Goal: Task Accomplishment & Management: Use online tool/utility

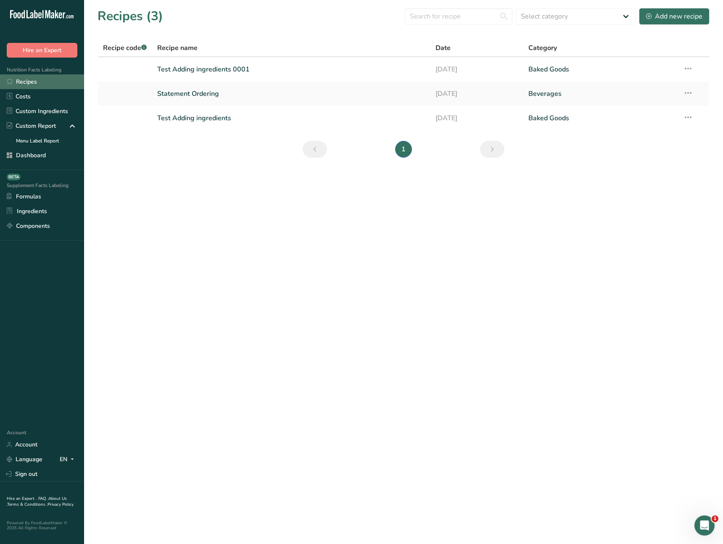
click at [33, 81] on link "Recipes" at bounding box center [42, 81] width 84 height 15
click at [192, 66] on link "Test Adding ingredients 0001" at bounding box center [291, 69] width 268 height 18
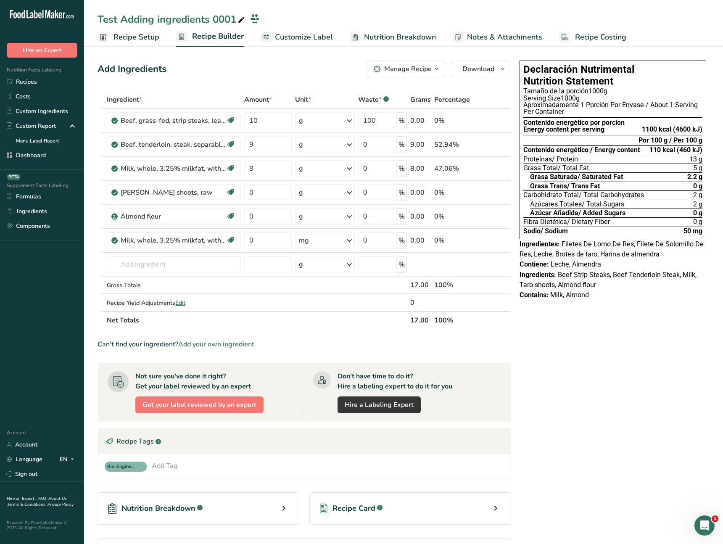
click at [124, 43] on link "Recipe Setup" at bounding box center [128, 37] width 62 height 19
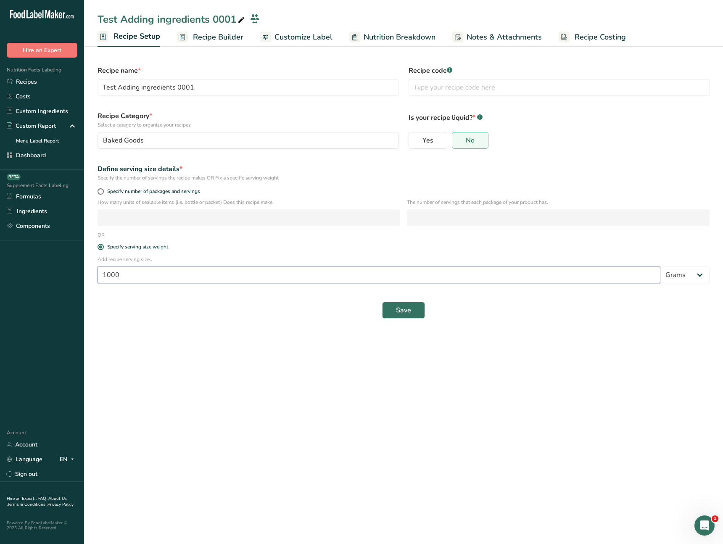
drag, startPoint x: 179, startPoint y: 280, endPoint x: 63, endPoint y: 270, distance: 116.8
click at [63, 270] on div ".a-20{fill:#fff;} Hire an Expert Nutrition Facts Labeling Recipes Costs Custom …" at bounding box center [361, 272] width 723 height 544
click at [186, 309] on div "Save" at bounding box center [403, 319] width 622 height 27
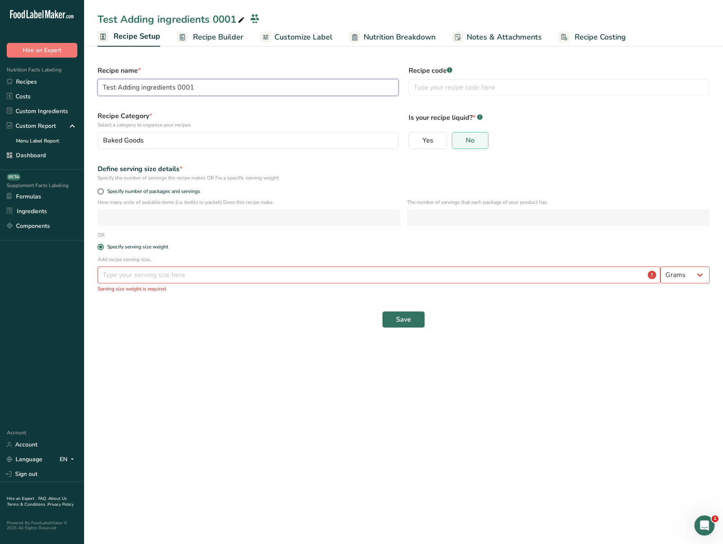
drag, startPoint x: 221, startPoint y: 89, endPoint x: 106, endPoint y: 79, distance: 115.2
click at [106, 79] on input "Test Adding ingredients 0001" at bounding box center [247, 87] width 301 height 17
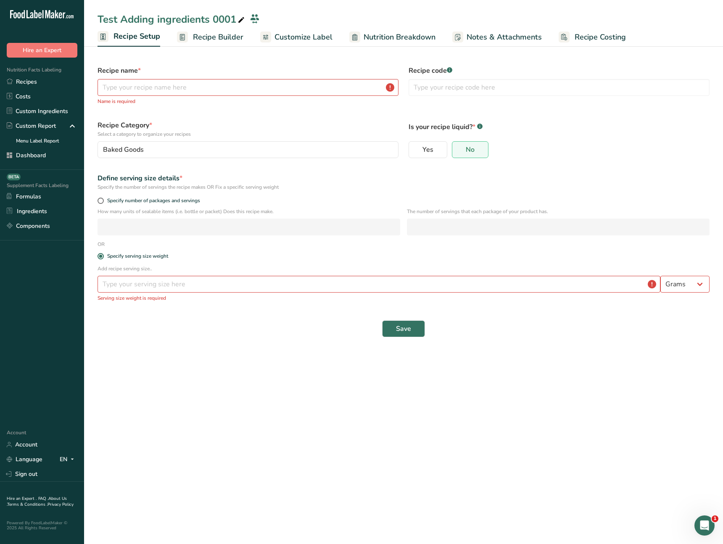
click at [536, 133] on label "Is your recipe liquid? * .a-a{fill:#347362;}.b-a{fill:#fff;}" at bounding box center [558, 129] width 301 height 18
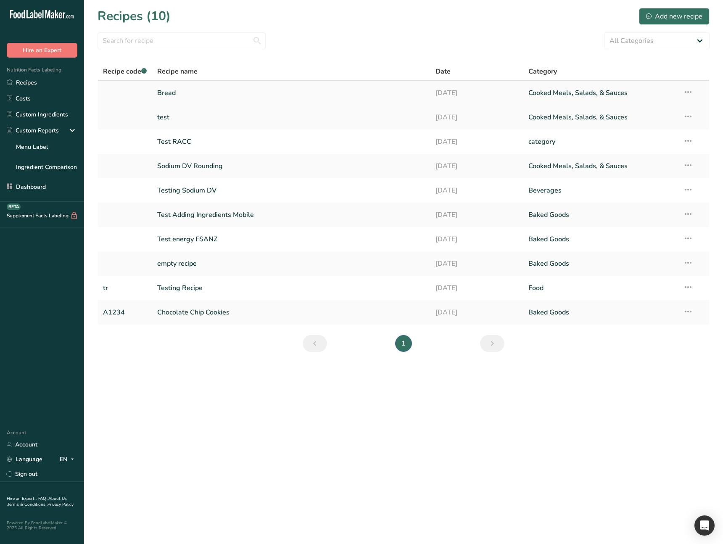
click at [199, 91] on link "Bread" at bounding box center [291, 93] width 268 height 18
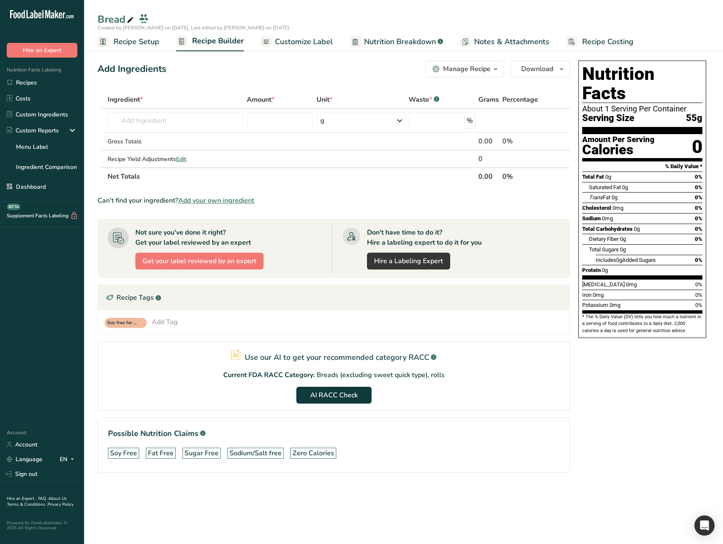
click at [148, 46] on span "Recipe Setup" at bounding box center [136, 41] width 46 height 11
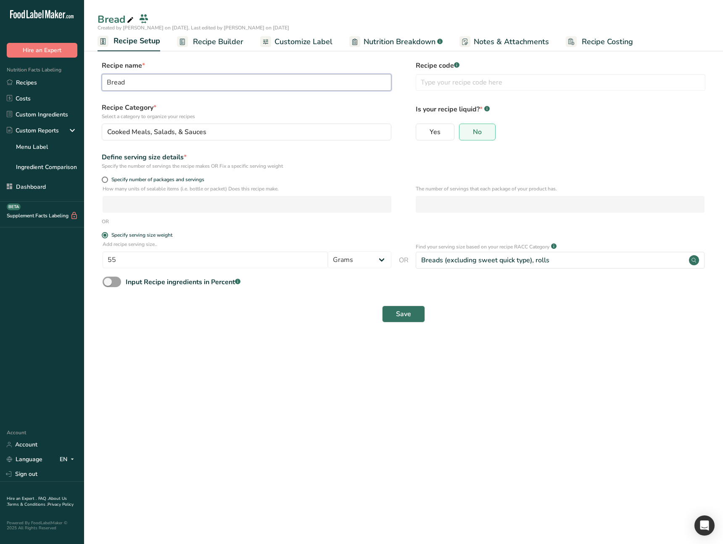
drag, startPoint x: 150, startPoint y: 84, endPoint x: 87, endPoint y: 81, distance: 62.2
click at [87, 81] on section "Recipe name * Bread Recipe code .a-a{fill:#347362;}.b-a{fill:#fff;} Recipe Cate…" at bounding box center [403, 192] width 639 height 297
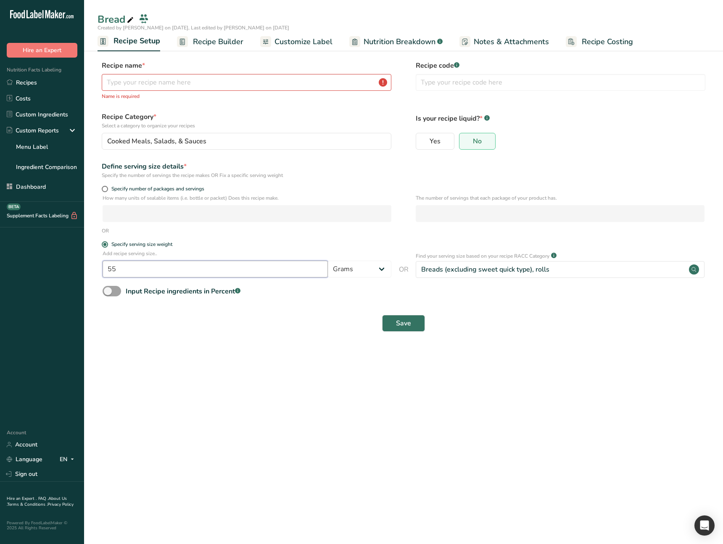
drag, startPoint x: 140, startPoint y: 268, endPoint x: 95, endPoint y: 268, distance: 45.8
click at [95, 268] on section "Recipe name * Name is required Recipe code .a-a{fill:#347362;}.b-a{fill:#fff;} …" at bounding box center [403, 197] width 639 height 306
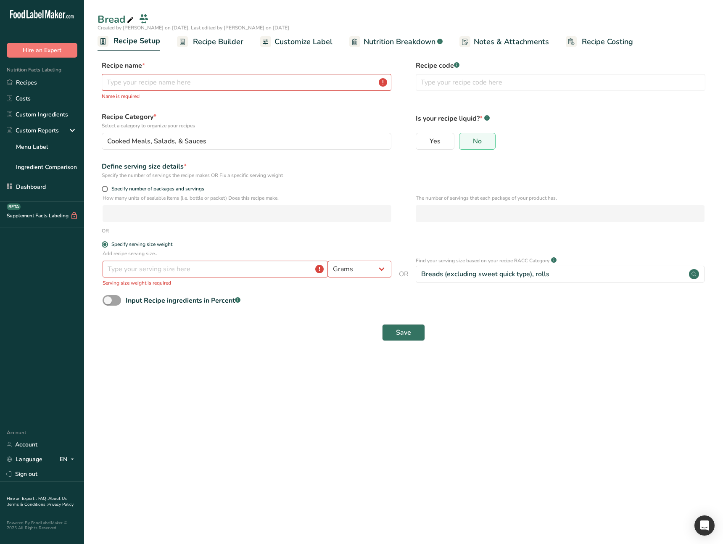
click at [197, 371] on main "Bread Created by Ahmad Ibrahim on 2025-08-15, Last edited by Ahmad Ibrahim on 2…" at bounding box center [361, 272] width 723 height 544
drag, startPoint x: 182, startPoint y: 347, endPoint x: 123, endPoint y: 342, distance: 59.9
click at [182, 347] on section "Recipe name * Name is required Recipe code .a-a{fill:#347362;}.b-a{fill:#fff;} …" at bounding box center [403, 201] width 639 height 315
click at [185, 358] on section "Recipe name * Name is required Recipe code .a-a{fill:#347362;}.b-a{fill:#fff;} …" at bounding box center [403, 201] width 639 height 315
click at [174, 397] on main "Bread Created by Ahmad Ibrahim on 2025-08-15, Last edited by Ahmad Ibrahim on 2…" at bounding box center [361, 272] width 723 height 544
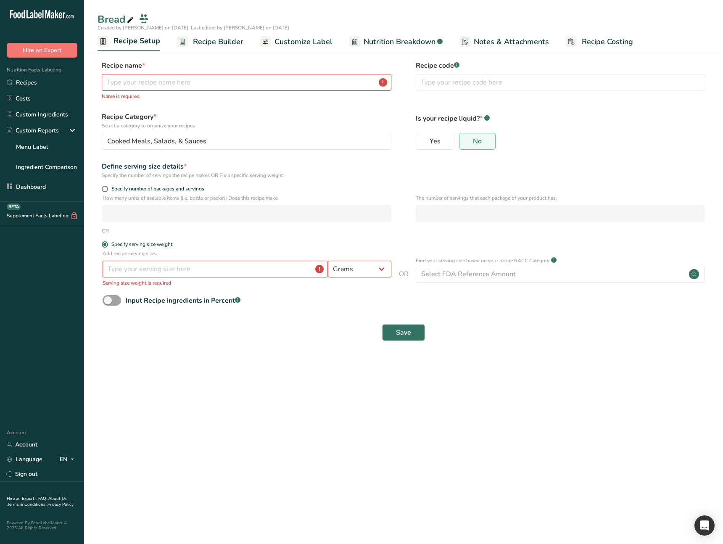
click at [308, 439] on main "Bread Created by Ahmad Ibrahim on 2025-08-15, Last edited by Ahmad Ibrahim on 2…" at bounding box center [361, 272] width 723 height 544
click at [229, 441] on main "Bread Created by Ahmad Ibrahim on 2025-08-15, Last edited by Ahmad Ibrahim on 2…" at bounding box center [361, 272] width 723 height 544
click at [252, 409] on main "Bread Created by Ahmad Ibrahim on 2025-08-15, Last edited by Ahmad Ibrahim on 2…" at bounding box center [361, 272] width 723 height 544
click at [205, 413] on main "Bread Created by Ahmad Ibrahim on 2025-08-15, Last edited by Ahmad Ibrahim on 2…" at bounding box center [361, 272] width 723 height 544
click at [234, 424] on main "Bread Created by Ahmad Ibrahim on 2025-08-15, Last edited by Ahmad Ibrahim on 2…" at bounding box center [361, 272] width 723 height 544
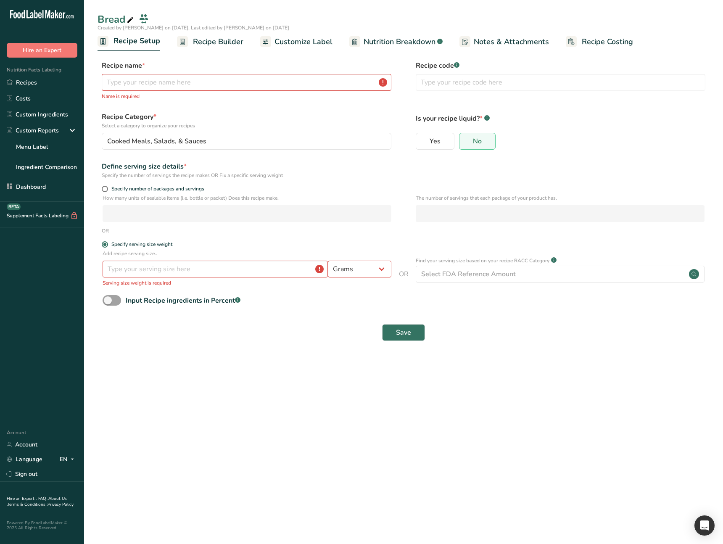
click at [285, 408] on main "Bread Created by Ahmad Ibrahim on 2025-08-15, Last edited by Ahmad Ibrahim on 2…" at bounding box center [361, 272] width 723 height 544
click at [205, 408] on main "Bread Created by Ahmad Ibrahim on 2025-08-15, Last edited by Ahmad Ibrahim on 2…" at bounding box center [361, 272] width 723 height 544
click at [229, 410] on main "Bread Created by Ahmad Ibrahim on 2025-08-15, Last edited by Ahmad Ibrahim on 2…" at bounding box center [361, 272] width 723 height 544
click at [505, 407] on main "Bread Created by Ahmad Ibrahim on 2025-08-15, Last edited by Ahmad Ibrahim on 2…" at bounding box center [361, 272] width 723 height 544
click at [506, 405] on main "Bread Created by Ahmad Ibrahim on 2025-08-15, Last edited by Ahmad Ibrahim on 2…" at bounding box center [361, 272] width 723 height 544
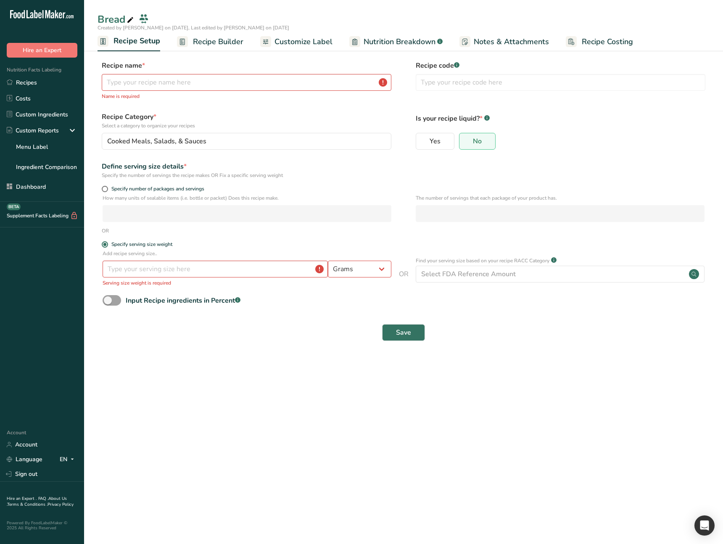
click at [329, 412] on main "Bread Created by Ahmad Ibrahim on 2025-08-15, Last edited by Ahmad Ibrahim on 2…" at bounding box center [361, 272] width 723 height 544
click at [387, 415] on main "Bread Created by Ahmad Ibrahim on 2025-08-15, Last edited by Ahmad Ibrahim on 2…" at bounding box center [361, 272] width 723 height 544
drag, startPoint x: 239, startPoint y: 424, endPoint x: 276, endPoint y: 371, distance: 64.6
click at [240, 424] on main "Bread Created by Ahmad Ibrahim on 2025-08-15, Last edited by Ahmad Ibrahim on 2…" at bounding box center [361, 272] width 723 height 544
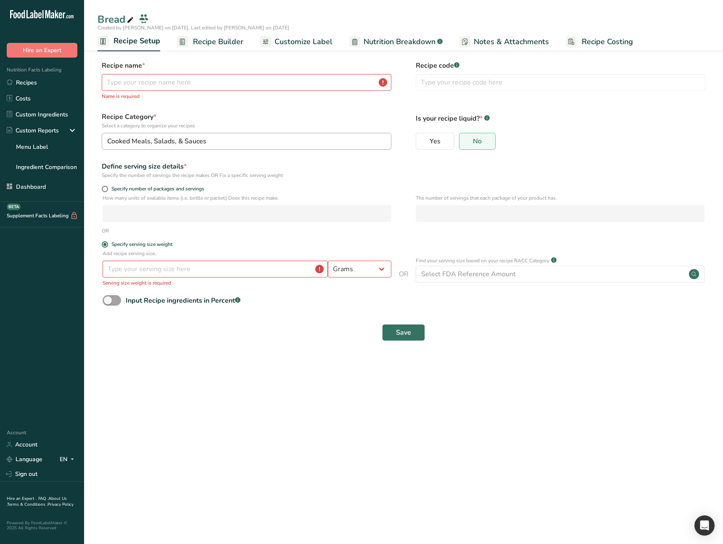
drag, startPoint x: 281, startPoint y: 428, endPoint x: 250, endPoint y: 136, distance: 293.6
click at [282, 422] on main "Bread Created by Ahmad Ibrahim on 2025-08-15, Last edited by Ahmad Ibrahim on 2…" at bounding box center [361, 272] width 723 height 544
click at [125, 45] on span "Recipe Setup" at bounding box center [136, 40] width 47 height 11
click at [44, 83] on link "Recipes" at bounding box center [42, 82] width 84 height 16
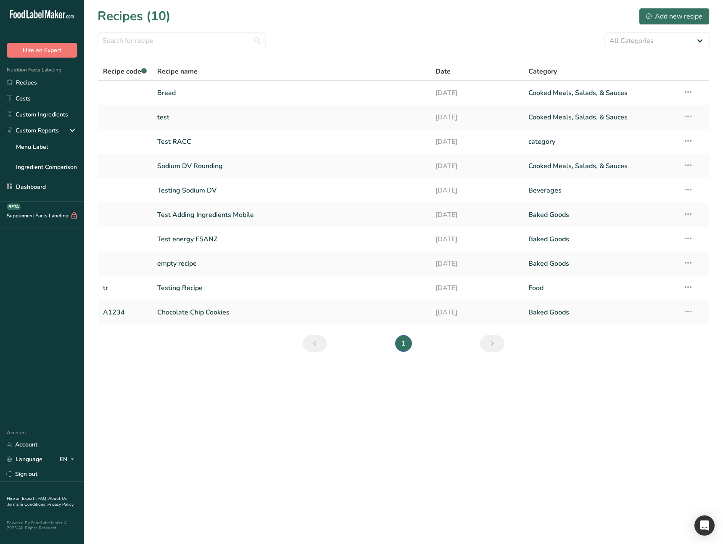
click at [328, 335] on nav "1" at bounding box center [403, 343] width 205 height 17
click at [241, 88] on link "Bread" at bounding box center [291, 93] width 268 height 18
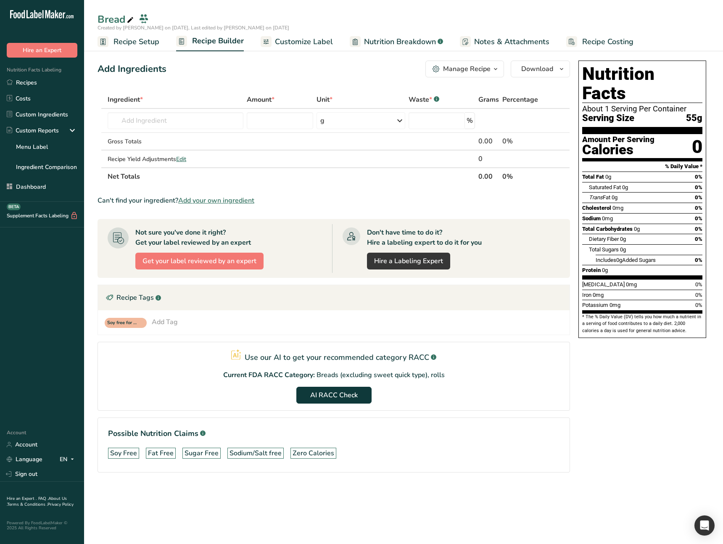
click at [166, 42] on ul "Recipe Setup Recipe Builder Customize Label Nutrition Breakdown .a-a{fill:#3473…" at bounding box center [403, 42] width 639 height 20
click at [140, 41] on span "Recipe Setup" at bounding box center [136, 41] width 46 height 11
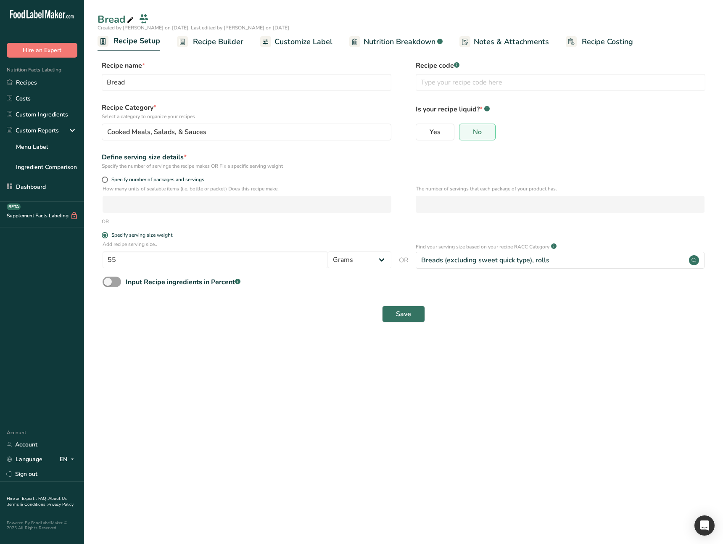
click at [218, 45] on span "Recipe Builder" at bounding box center [218, 41] width 50 height 11
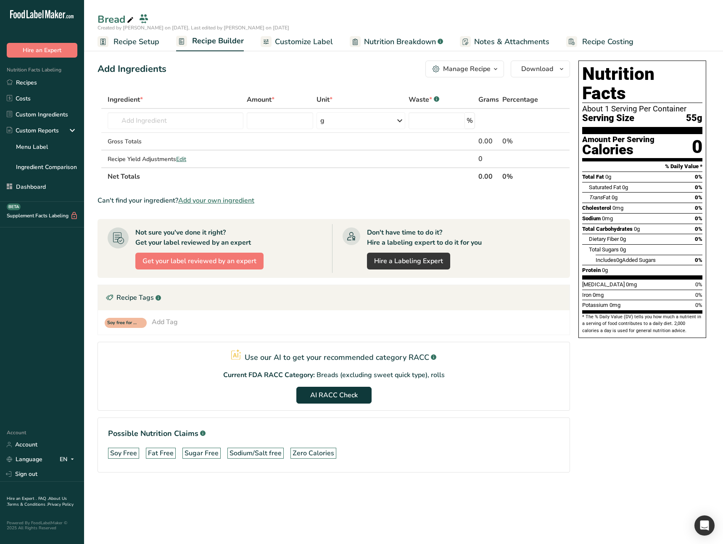
drag, startPoint x: 518, startPoint y: 400, endPoint x: 379, endPoint y: 250, distance: 204.8
click at [516, 399] on section "Use our AI to get your recommended category RACC .a-a{fill:#347362;}.b-a{fill:#…" at bounding box center [333, 376] width 472 height 69
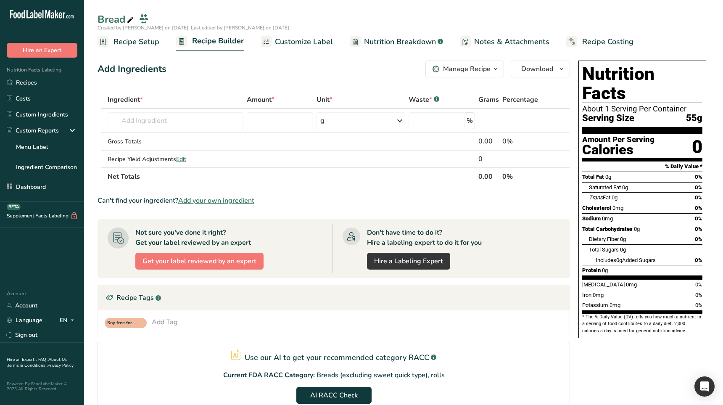
drag, startPoint x: 128, startPoint y: 47, endPoint x: 139, endPoint y: 56, distance: 13.7
click at [128, 47] on span "Recipe Setup" at bounding box center [136, 41] width 46 height 11
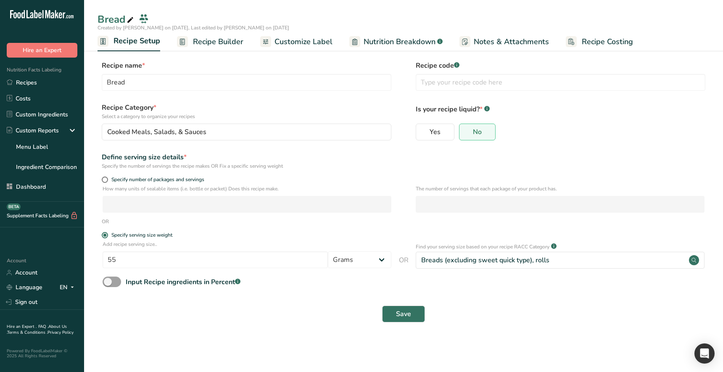
click at [254, 333] on section "Recipe name * Bread Recipe code .a-a{fill:#347362;}.b-a{fill:#fff;} Recipe Cate…" at bounding box center [403, 192] width 639 height 297
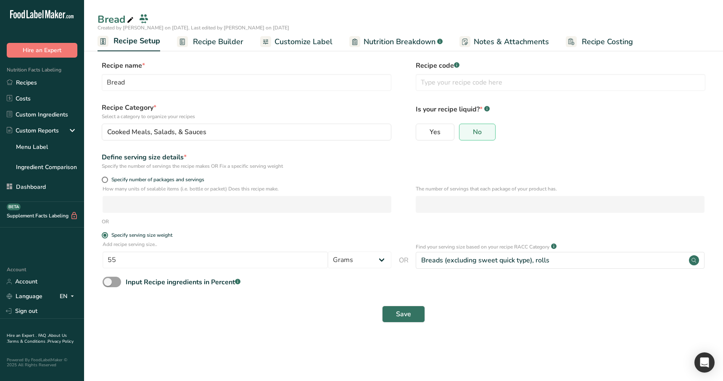
click at [352, 352] on main "Bread Created by [PERSON_NAME] on [DATE], Last edited by [PERSON_NAME] on [DATE…" at bounding box center [361, 190] width 723 height 381
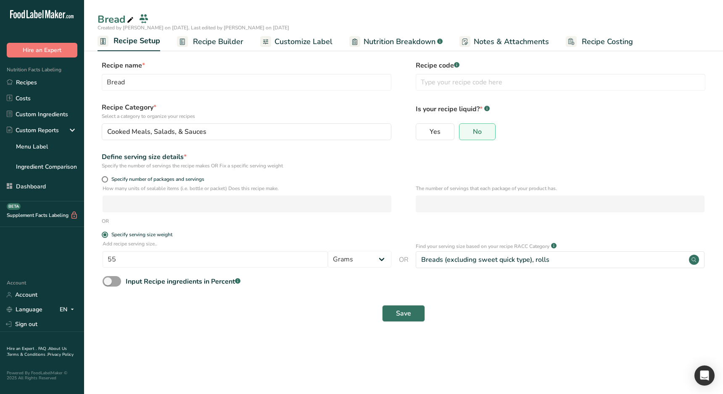
drag, startPoint x: 258, startPoint y: 321, endPoint x: 201, endPoint y: 184, distance: 149.0
click at [258, 319] on div "Save" at bounding box center [404, 313] width 602 height 17
click at [135, 88] on input "Bread" at bounding box center [246, 82] width 289 height 17
click at [202, 43] on span "Recipe Builder" at bounding box center [218, 41] width 50 height 11
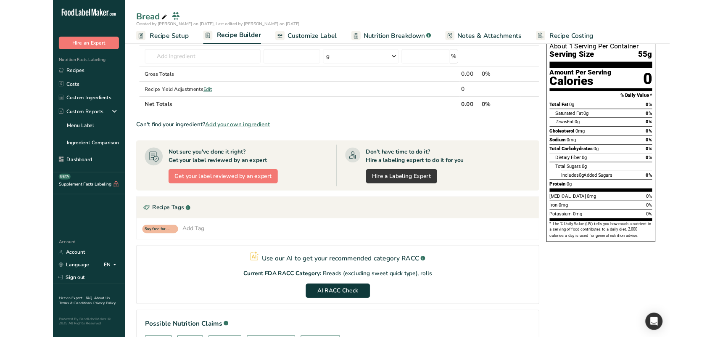
scroll to position [76, 0]
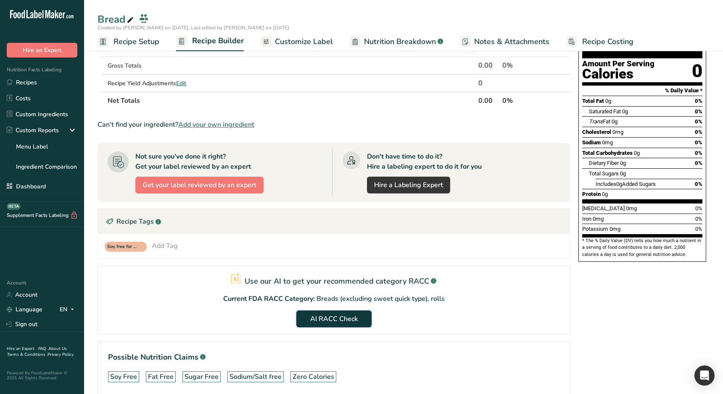
click at [345, 321] on span "AI RACC Check" at bounding box center [333, 319] width 47 height 10
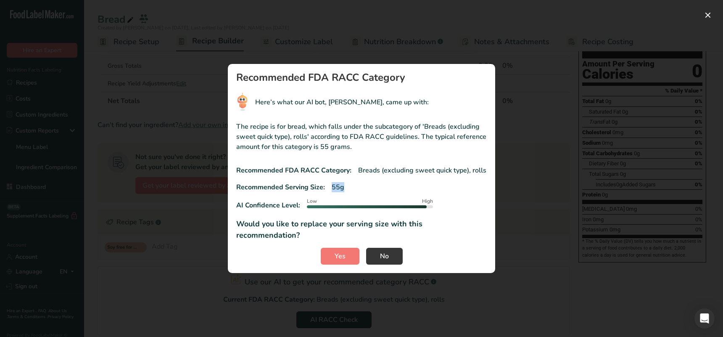
drag, startPoint x: 356, startPoint y: 192, endPoint x: 376, endPoint y: 322, distance: 131.4
click at [328, 192] on div "Recommended Serving Size: 55g" at bounding box center [361, 187] width 250 height 10
drag, startPoint x: 345, startPoint y: 251, endPoint x: 382, endPoint y: 253, distance: 36.6
click at [379, 255] on div "Yes No" at bounding box center [361, 255] width 250 height 17
click at [382, 253] on span "No" at bounding box center [384, 256] width 9 height 10
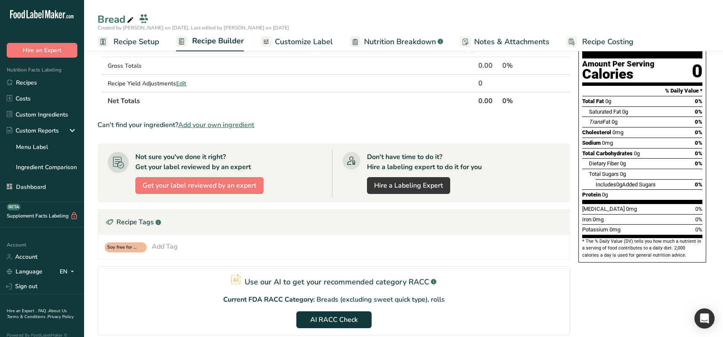
click at [141, 45] on span "Recipe Setup" at bounding box center [136, 41] width 46 height 11
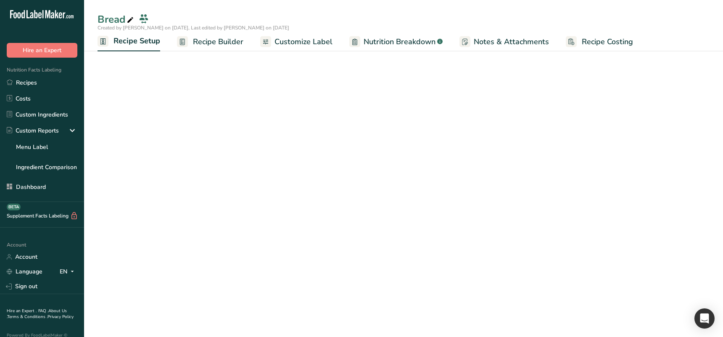
scroll to position [4, 0]
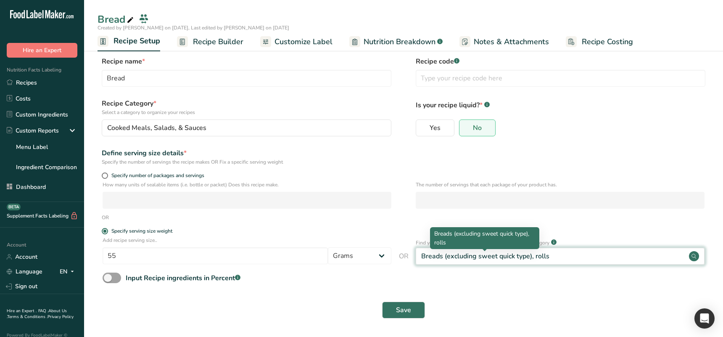
click at [461, 259] on div "Breads (excluding sweet quick type), rolls" at bounding box center [485, 256] width 128 height 10
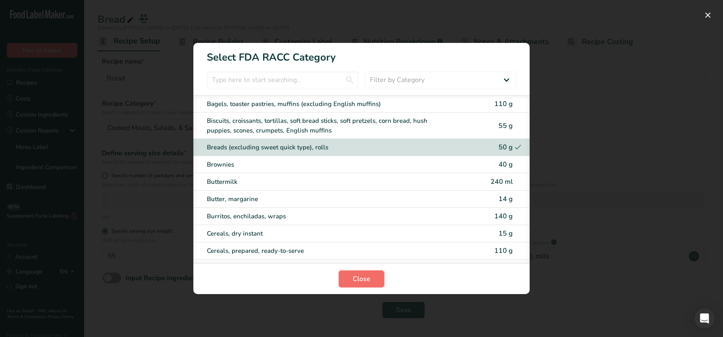
click at [350, 283] on button "Close" at bounding box center [361, 278] width 45 height 17
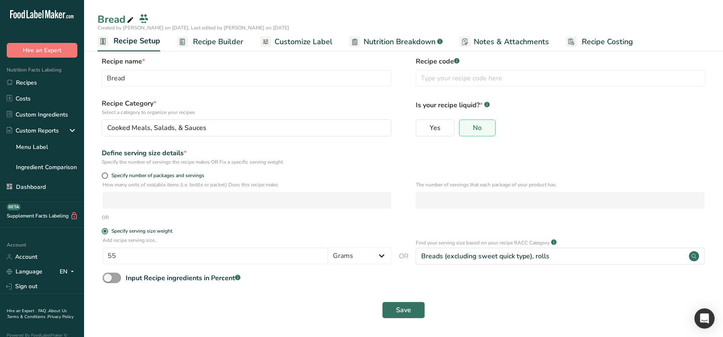
click at [339, 292] on form "Recipe name * Bread Recipe code .a-a{fill:#347362;}.b-a{fill:#fff;} Recipe Cate…" at bounding box center [403, 189] width 612 height 267
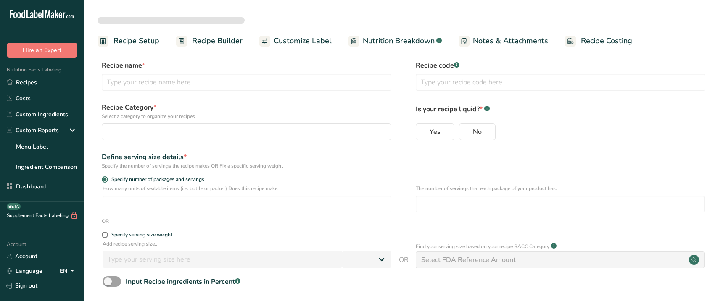
select select
type input "Bread"
radio input "true"
radio input "false"
radio input "true"
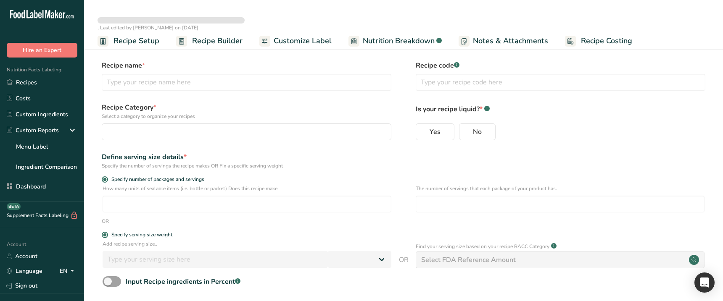
type input "50"
select select "0"
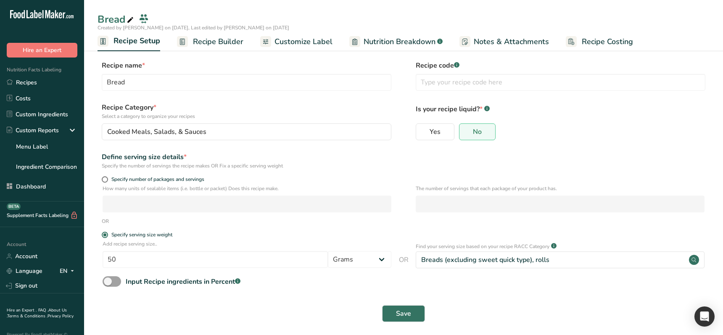
click at [201, 44] on span "Recipe Builder" at bounding box center [218, 41] width 50 height 11
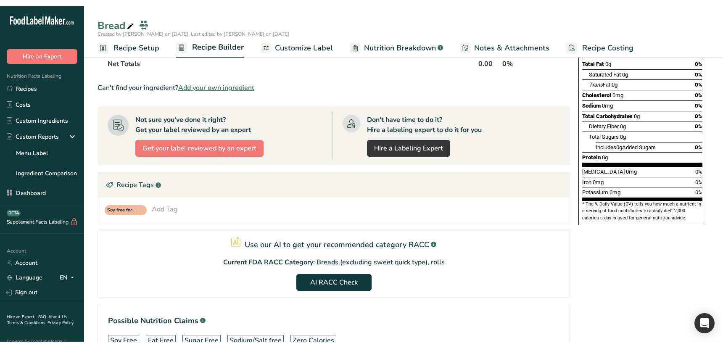
scroll to position [138, 0]
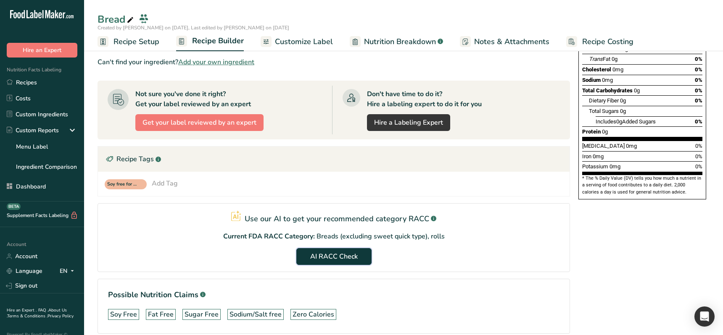
click at [344, 260] on span "AI RACC Check" at bounding box center [333, 257] width 47 height 10
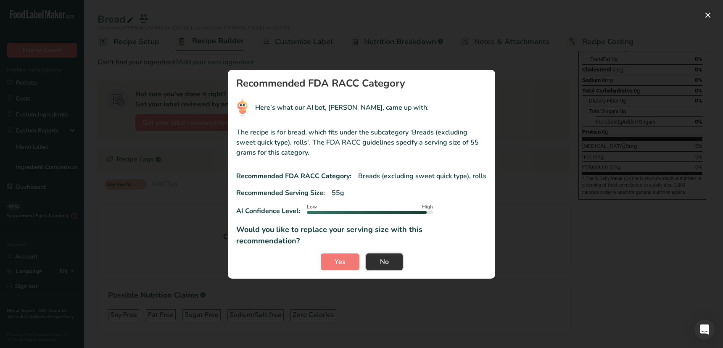
click at [390, 255] on button "No" at bounding box center [384, 261] width 37 height 17
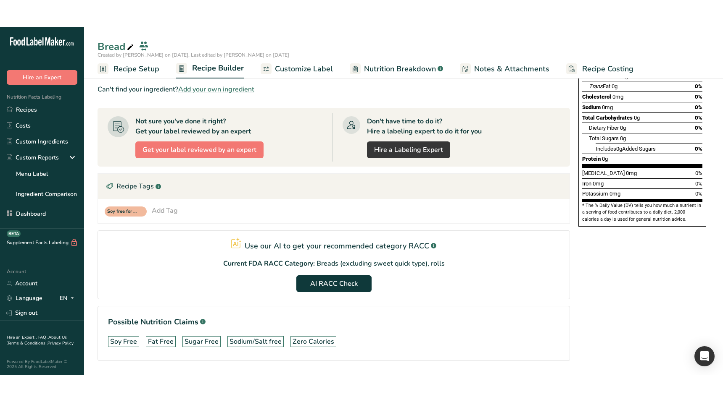
scroll to position [0, 0]
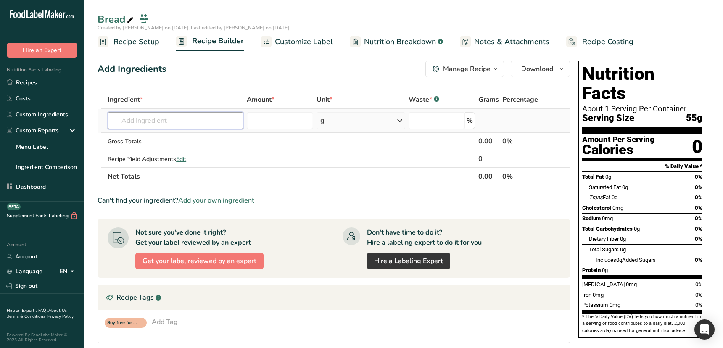
click at [201, 121] on input "text" at bounding box center [176, 120] width 136 height 17
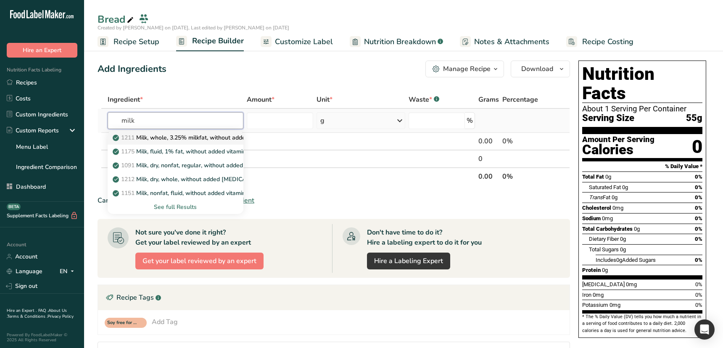
type input "milk"
click at [193, 140] on p "1211 Milk, whole, 3.25% milkfat, without added vitamin A and [MEDICAL_DATA]" at bounding box center [226, 137] width 224 height 9
type input "Milk, whole, 3.25% milkfat, without added vitamin A and [MEDICAL_DATA]"
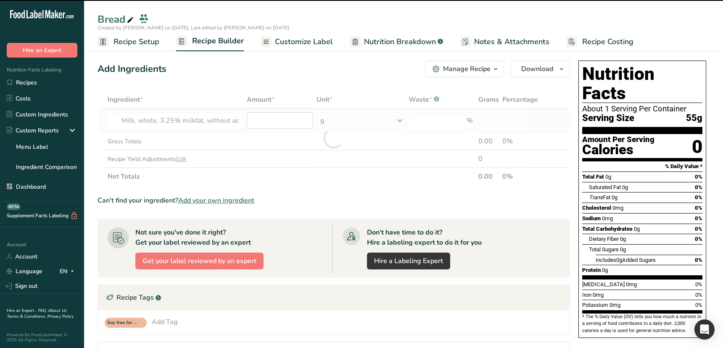
type input "0"
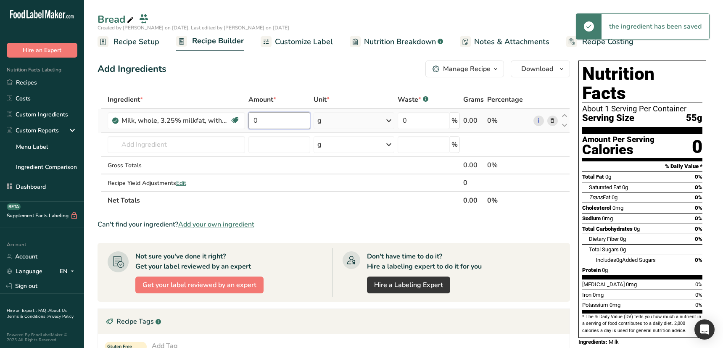
drag, startPoint x: 251, startPoint y: 122, endPoint x: 245, endPoint y: 122, distance: 6.3
click at [245, 122] on tr "Milk, whole, 3.25% milkfat, without added vitamin A and [MEDICAL_DATA] Essentia…" at bounding box center [333, 121] width 471 height 24
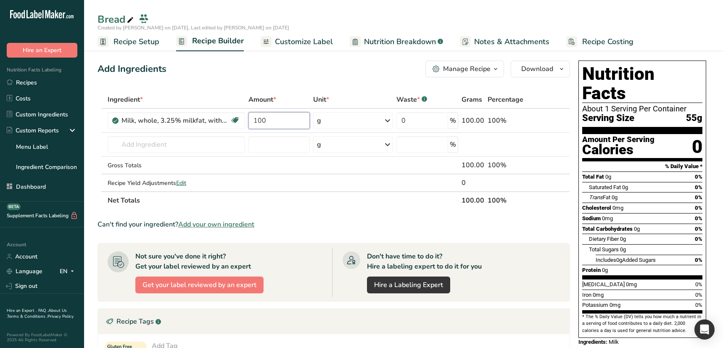
type input "100"
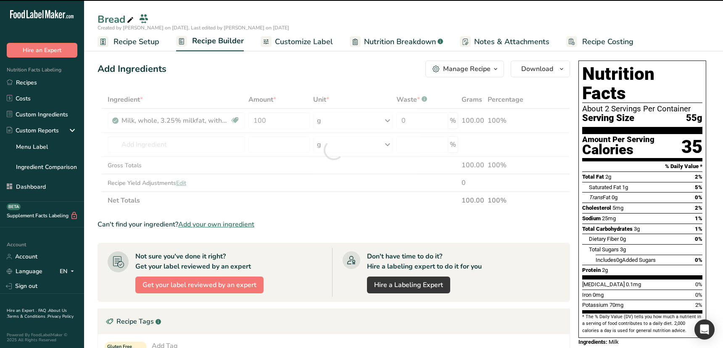
drag, startPoint x: 439, startPoint y: 344, endPoint x: 431, endPoint y: 318, distance: 27.9
click at [443, 296] on section "Ingredient * Amount * Unit * Waste * .a-a{fill:#347362;}.b-a{fill:#fff;} Grams …" at bounding box center [333, 300] width 472 height 419
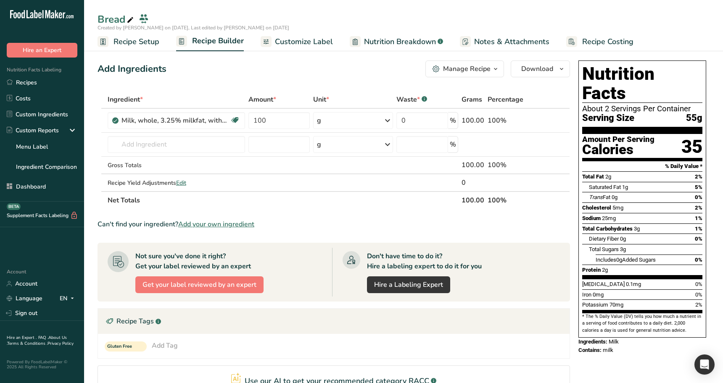
click at [139, 40] on span "Recipe Setup" at bounding box center [136, 41] width 46 height 11
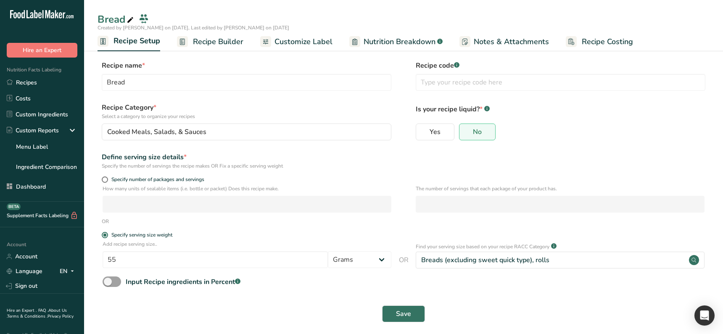
scroll to position [7, 0]
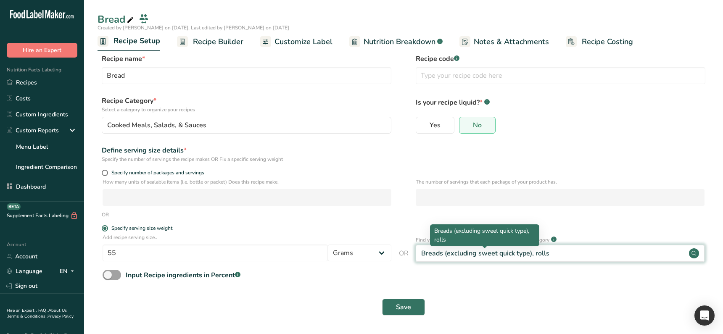
click at [477, 254] on div "Breads (excluding sweet quick type), rolls" at bounding box center [485, 253] width 128 height 10
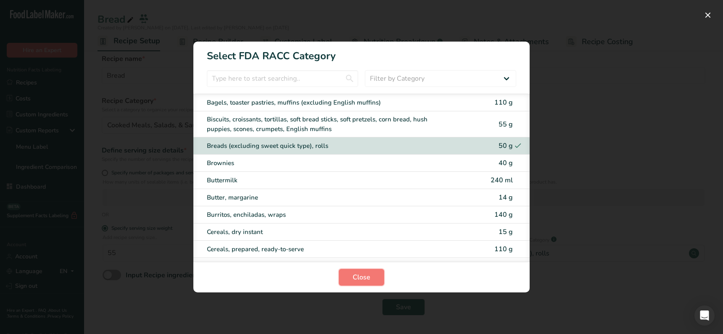
drag, startPoint x: 362, startPoint y: 270, endPoint x: 381, endPoint y: 299, distance: 35.2
click at [363, 272] on button "Close" at bounding box center [361, 277] width 45 height 17
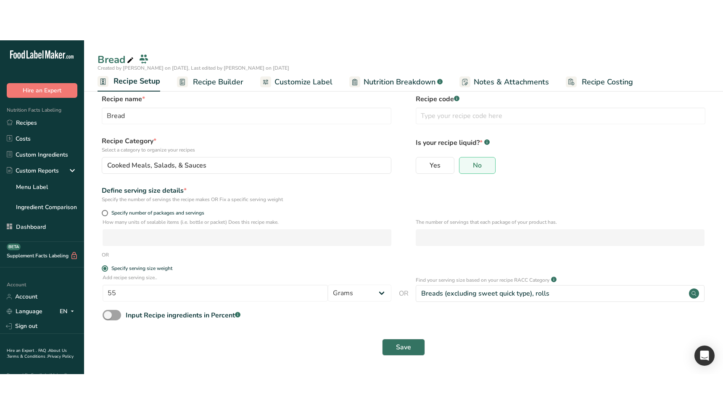
scroll to position [0, 0]
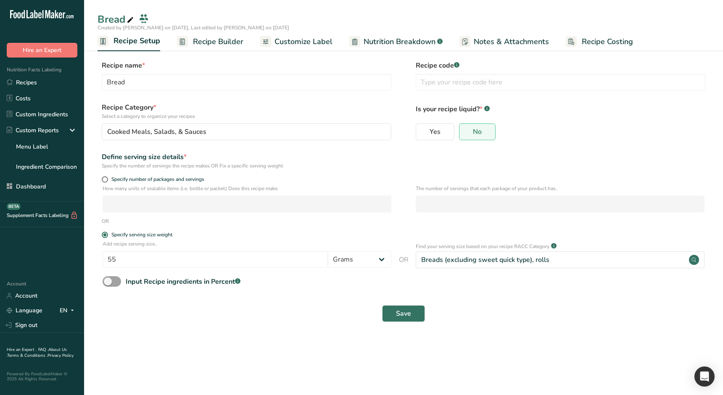
click at [426, 309] on section "Recipe name * Bread Recipe code .a-a{fill:#347362;}.b-a{fill:#fff;} Recipe Cate…" at bounding box center [403, 192] width 639 height 297
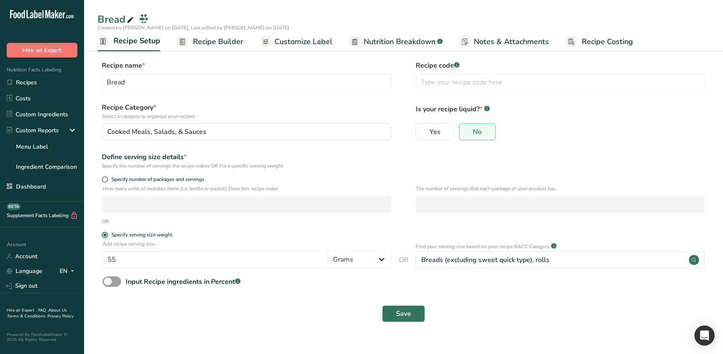
click at [399, 309] on main "Bread Created by [PERSON_NAME] on [DATE], Last edited by [PERSON_NAME] on [DATE…" at bounding box center [361, 177] width 723 height 354
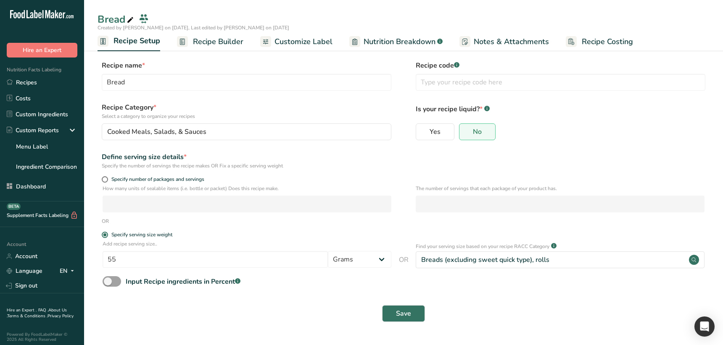
click at [430, 274] on form "Recipe name * Bread Recipe code .a-a{fill:#347362;}.b-a{fill:#fff;} Recipe Cate…" at bounding box center [403, 193] width 612 height 267
click at [208, 47] on link "Recipe Builder" at bounding box center [210, 41] width 66 height 19
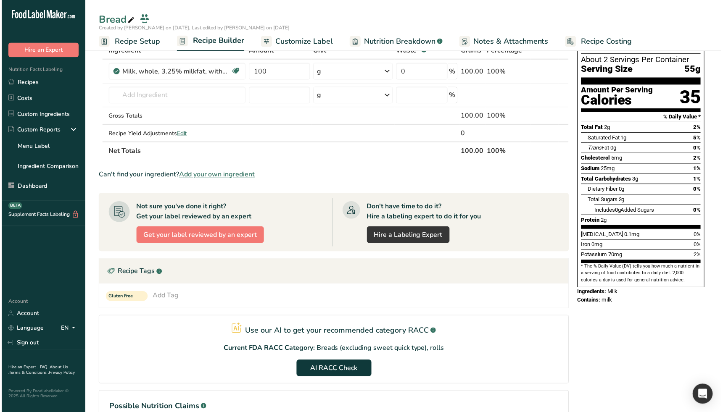
scroll to position [96, 0]
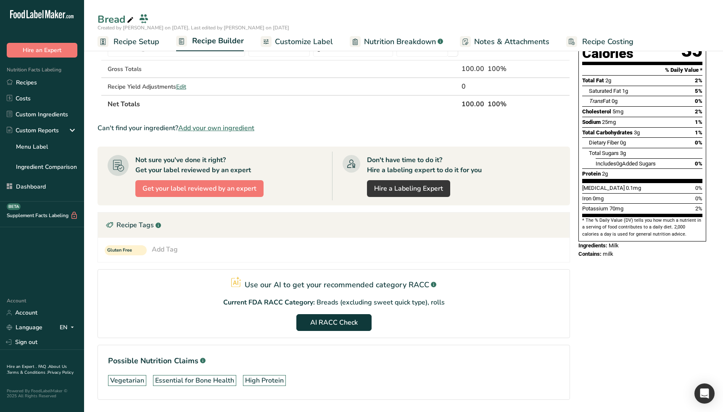
drag, startPoint x: 436, startPoint y: 302, endPoint x: 313, endPoint y: 298, distance: 123.6
click at [313, 298] on section "Use our AI to get your recommended category RACC .a-a{fill:#347362;}.b-a{fill:#…" at bounding box center [333, 303] width 472 height 69
drag, startPoint x: 305, startPoint y: 299, endPoint x: 302, endPoint y: 288, distance: 11.3
click at [305, 299] on p "Current FDA RACC Category:" at bounding box center [269, 302] width 92 height 10
click at [133, 39] on span "Recipe Setup" at bounding box center [136, 41] width 46 height 11
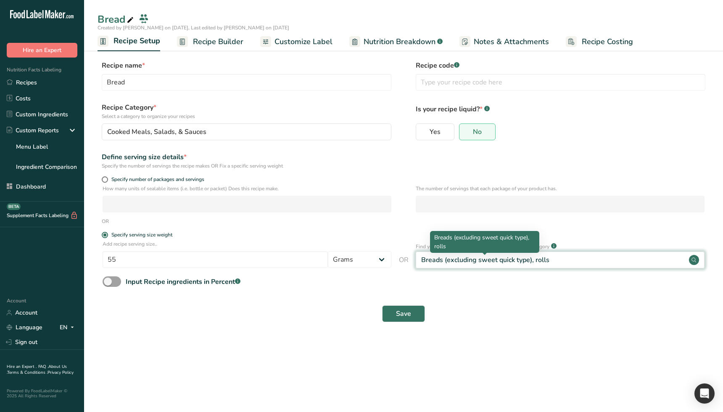
click at [468, 261] on div "Breads (excluding sweet quick type), rolls" at bounding box center [485, 260] width 128 height 10
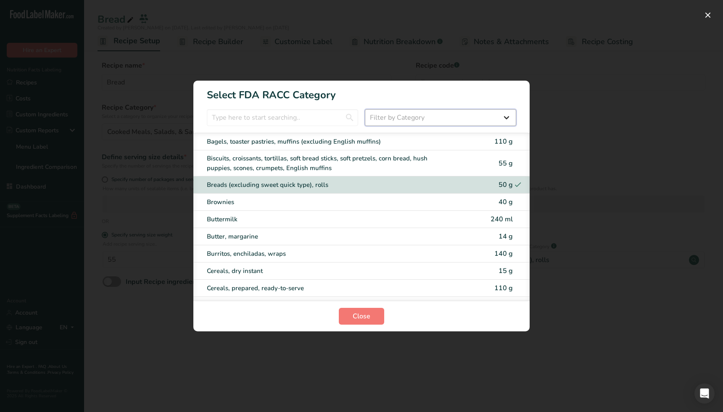
click at [401, 115] on select "Filter by Category All Cereals and other grain products (Children 1–3 years) Eg…" at bounding box center [440, 117] width 151 height 17
click at [406, 116] on select "Filter by Category All Cereals and other grain products (Children 1–3 years) Eg…" at bounding box center [440, 117] width 151 height 17
click at [386, 118] on select "Filter by Category All Cereals and other grain products (Children 1–3 years) Eg…" at bounding box center [440, 117] width 151 height 17
click at [367, 309] on span "Close" at bounding box center [361, 316] width 18 height 10
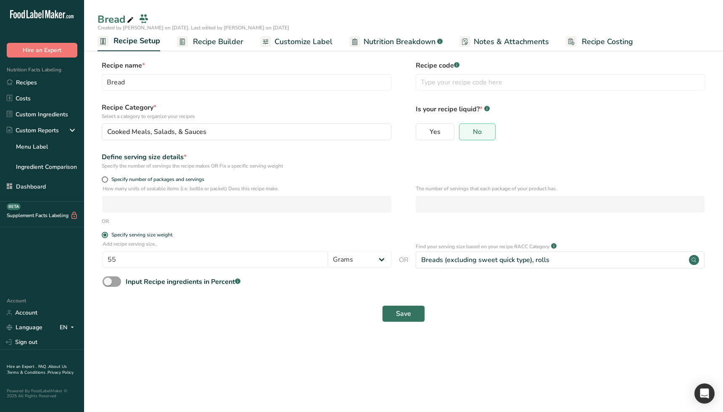
click at [226, 47] on span "Recipe Builder" at bounding box center [218, 41] width 50 height 11
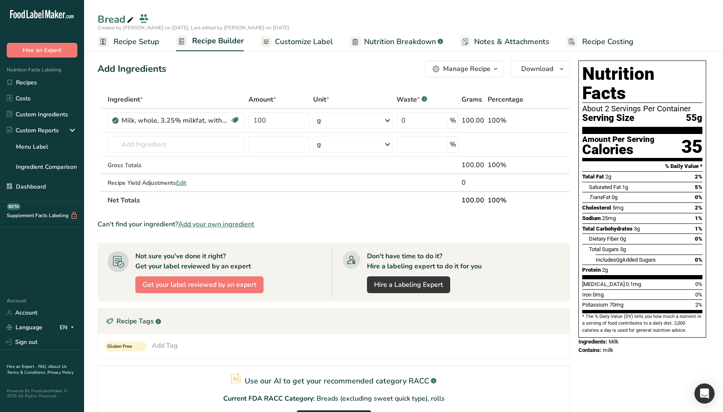
click at [119, 47] on link "Recipe Setup" at bounding box center [128, 41] width 62 height 19
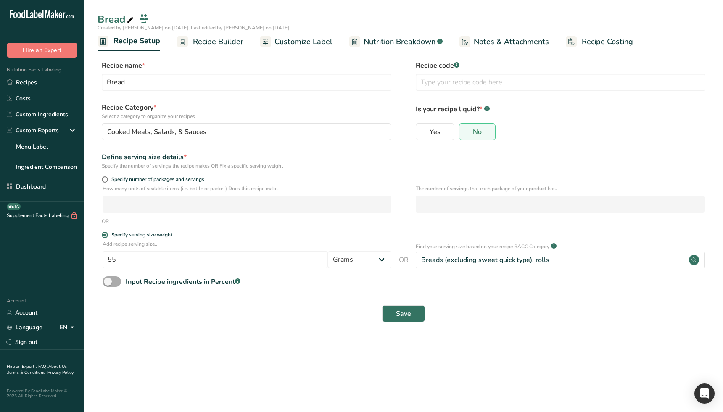
click at [110, 285] on span at bounding box center [112, 281] width 18 height 11
click at [108, 284] on input "Input Recipe ingredients in Percent .a-a{fill:#347362;}.b-a{fill:#fff;}" at bounding box center [105, 281] width 5 height 5
checkbox input "true"
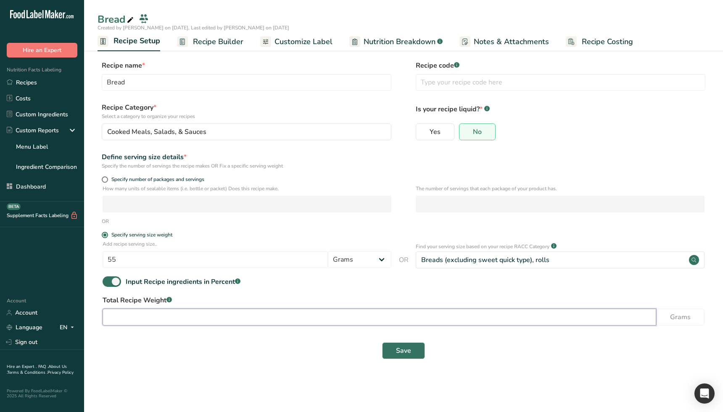
click at [155, 309] on input "number" at bounding box center [379, 317] width 553 height 17
type input "100"
click at [287, 309] on div "Save" at bounding box center [403, 350] width 612 height 27
click at [394, 309] on button "Save" at bounding box center [403, 350] width 43 height 17
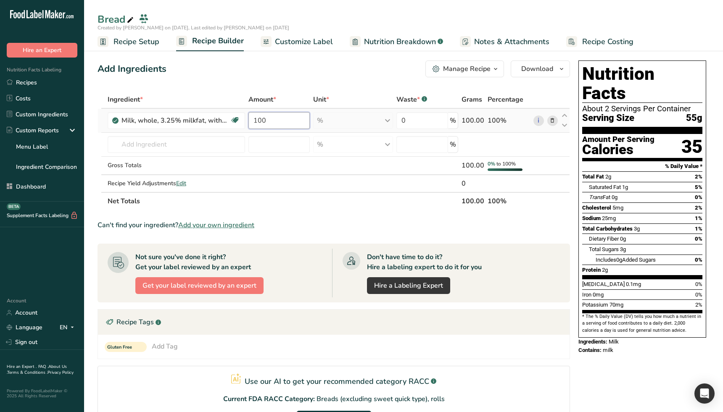
drag, startPoint x: 269, startPoint y: 119, endPoint x: 246, endPoint y: 119, distance: 23.1
click at [247, 119] on td "100" at bounding box center [279, 121] width 65 height 24
drag, startPoint x: 277, startPoint y: 119, endPoint x: 245, endPoint y: 118, distance: 32.4
click at [245, 118] on tr "Milk, whole, 3.25% milkfat, without added vitamin A and [MEDICAL_DATA] Essentia…" at bounding box center [333, 121] width 471 height 24
type input "150"
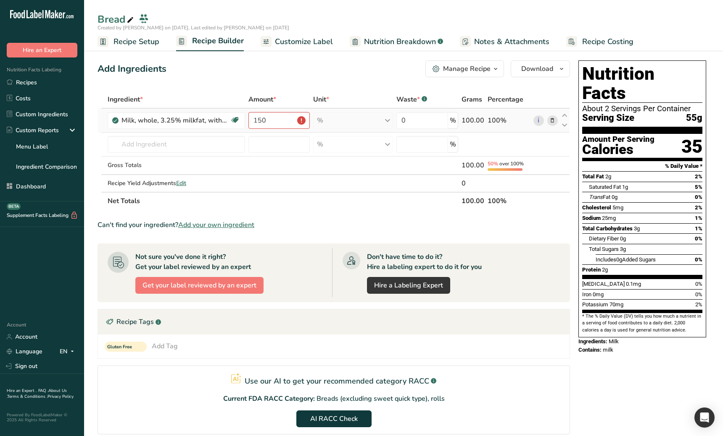
drag, startPoint x: 326, startPoint y: 222, endPoint x: 247, endPoint y: 110, distance: 136.6
click at [326, 222] on div "Can't find your ingredient? Add your own ingredient" at bounding box center [333, 225] width 472 height 10
click at [139, 40] on span "Recipe Setup" at bounding box center [136, 41] width 46 height 11
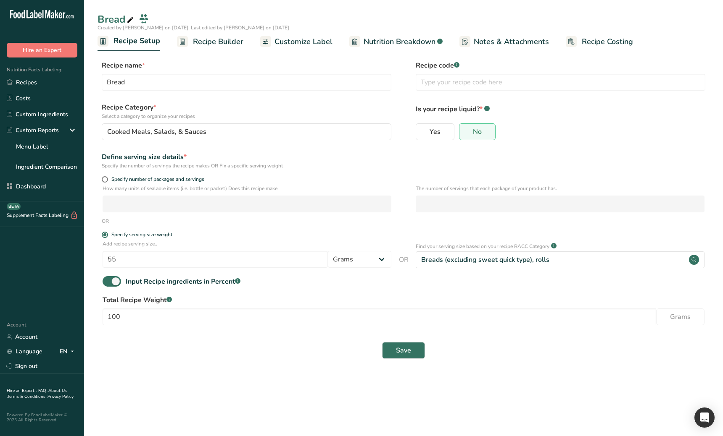
click at [205, 44] on span "Recipe Builder" at bounding box center [218, 41] width 50 height 11
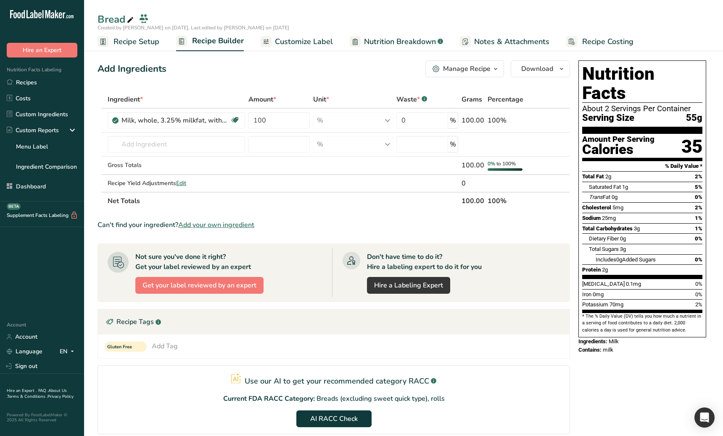
click at [131, 39] on span "Recipe Setup" at bounding box center [136, 41] width 46 height 11
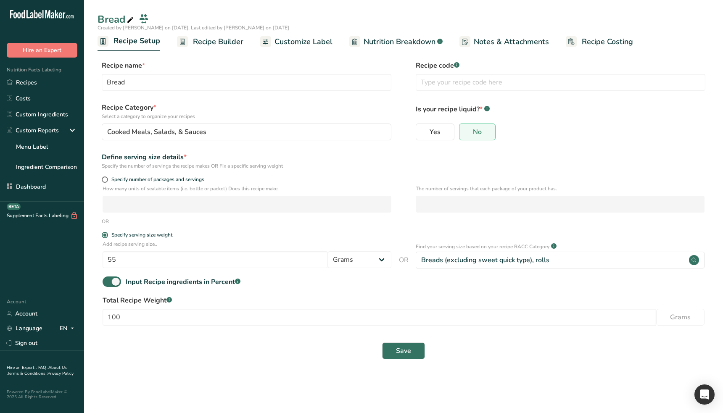
click at [482, 309] on main "Bread Created by [PERSON_NAME] on [DATE], Last edited by [PERSON_NAME] on [DATE…" at bounding box center [361, 206] width 723 height 413
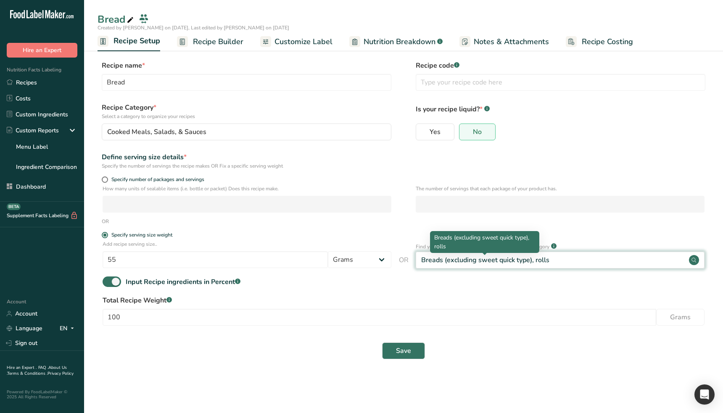
click at [435, 261] on div "Breads (excluding sweet quick type), rolls" at bounding box center [485, 260] width 128 height 10
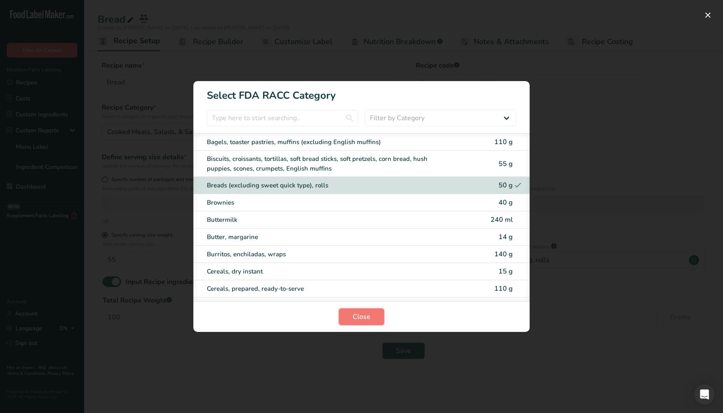
drag, startPoint x: 366, startPoint y: 317, endPoint x: 403, endPoint y: 329, distance: 38.7
click at [368, 309] on span "Close" at bounding box center [361, 317] width 18 height 10
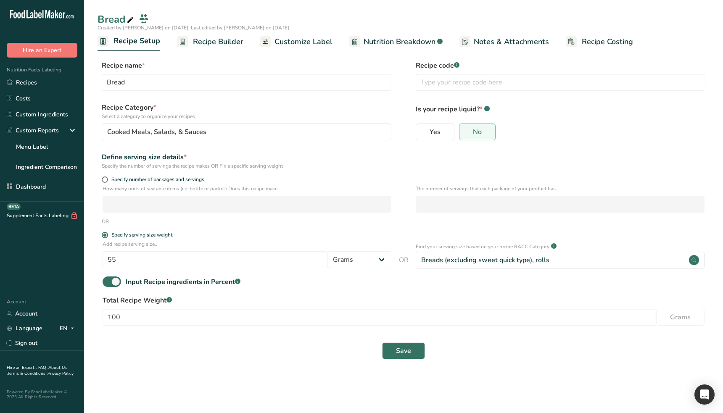
click at [492, 309] on section "Recipe name * Bread Recipe code .a-a{fill:#347362;}.b-a{fill:#fff;} Recipe Cate…" at bounding box center [403, 211] width 639 height 334
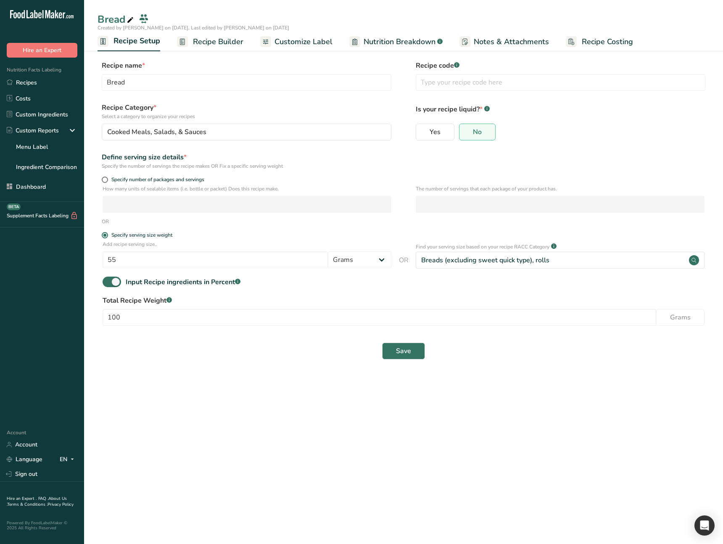
click at [417, 309] on main "Bread Created by [PERSON_NAME] on [DATE], Last edited by [PERSON_NAME] on [DATE…" at bounding box center [361, 272] width 723 height 544
click at [264, 309] on section "Recipe name * Bread Recipe code .a-a{fill:#347362;}.b-a{fill:#fff;} Recipe Cate…" at bounding box center [403, 211] width 639 height 334
click at [281, 309] on div "Save" at bounding box center [404, 350] width 602 height 17
drag, startPoint x: 197, startPoint y: 398, endPoint x: 201, endPoint y: 385, distance: 14.1
click at [197, 309] on main "Bread Created by [PERSON_NAME] on [DATE], Last edited by [PERSON_NAME] on [DATE…" at bounding box center [361, 272] width 723 height 544
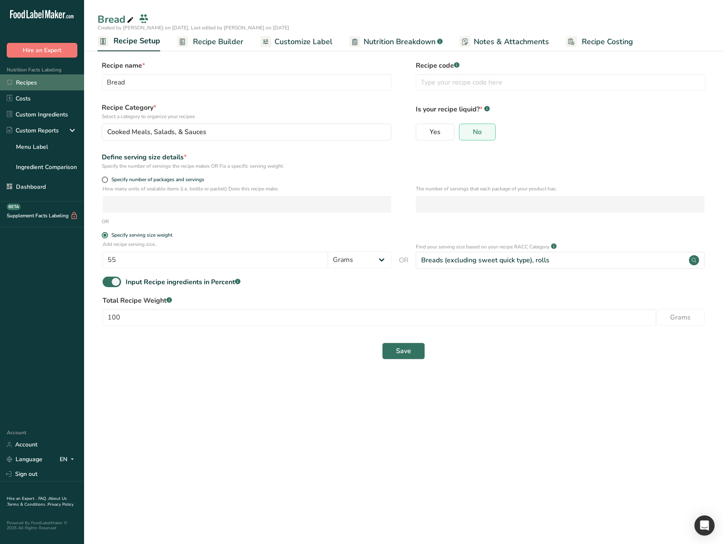
click at [34, 84] on link "Recipes" at bounding box center [42, 82] width 84 height 16
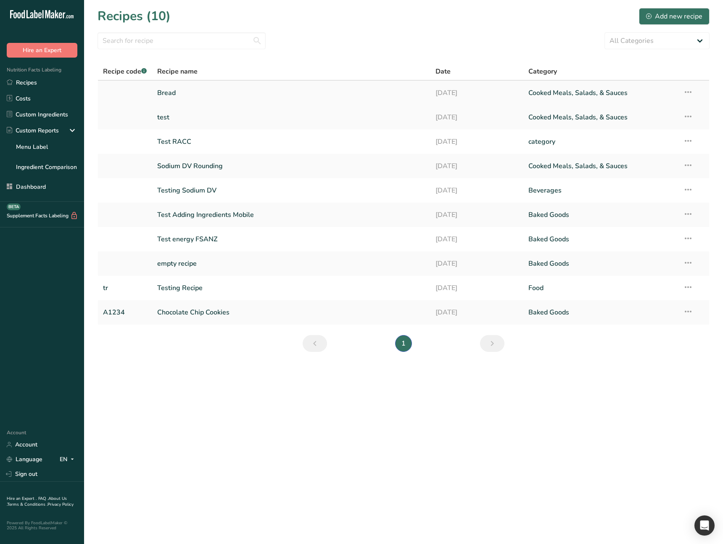
click at [298, 93] on link "Bread" at bounding box center [291, 93] width 268 height 18
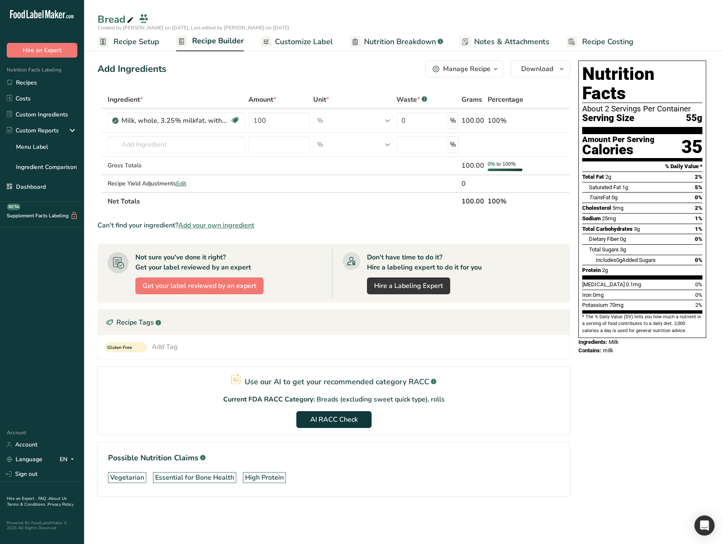
click at [214, 48] on link "Recipe Builder" at bounding box center [210, 42] width 68 height 20
click at [176, 148] on input "text" at bounding box center [176, 144] width 137 height 17
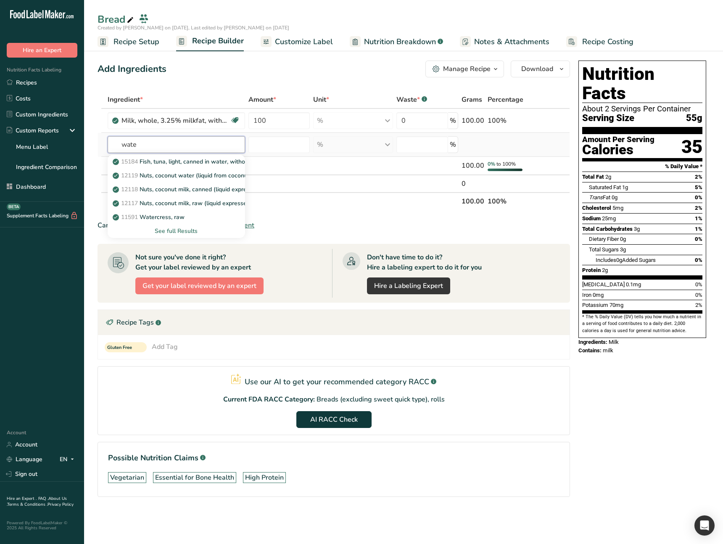
type input "water"
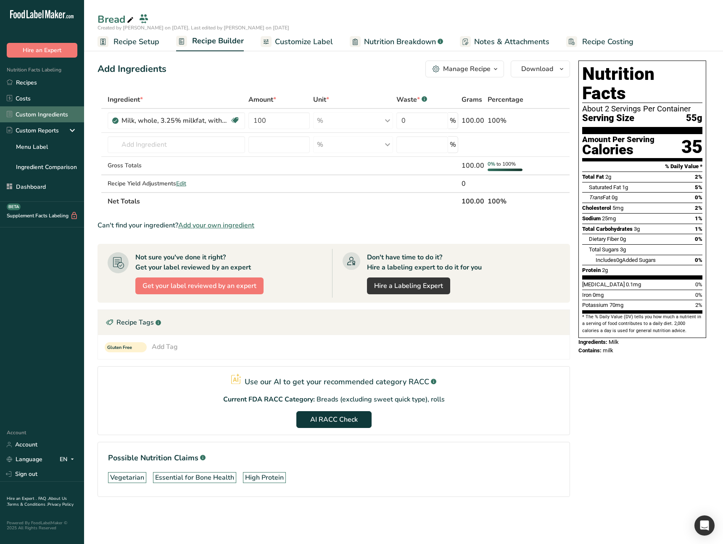
click at [47, 117] on link "Custom Ingredients" at bounding box center [42, 114] width 84 height 16
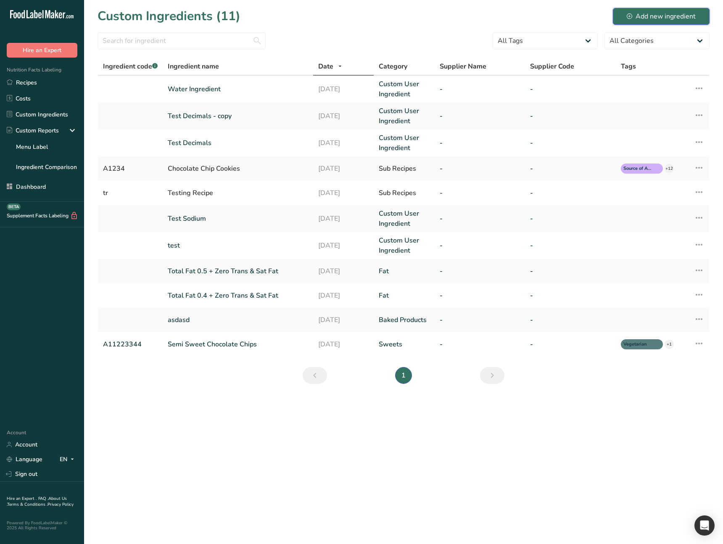
click at [638, 15] on div "Add new ingredient" at bounding box center [660, 16] width 69 height 10
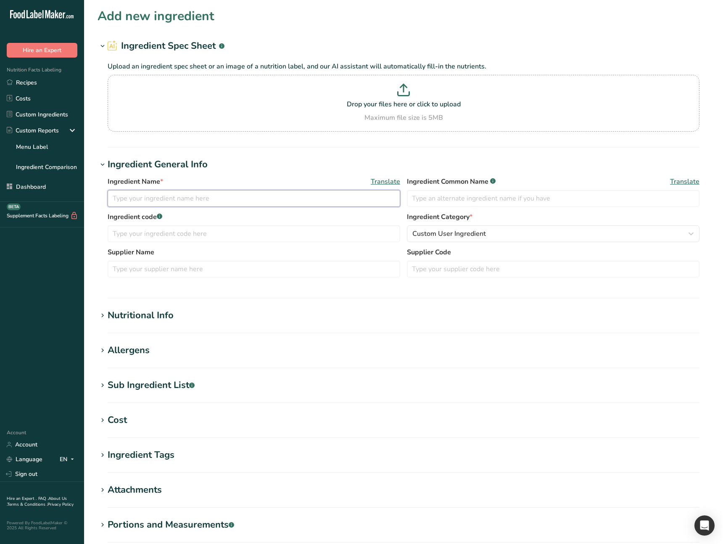
click at [211, 196] on input "text" at bounding box center [254, 198] width 292 height 17
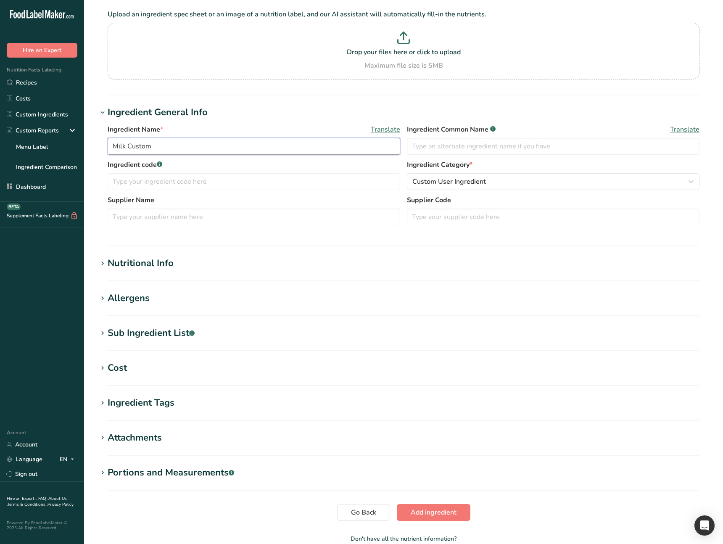
scroll to position [53, 0]
type input "Milk Custom"
click at [329, 277] on section "Nutritional Info Serving Size .a-a{fill:#347362;}.b-a{fill:#fff;} Add ingredien…" at bounding box center [403, 268] width 612 height 25
click at [317, 268] on h1 "Nutritional Info" at bounding box center [403, 263] width 612 height 14
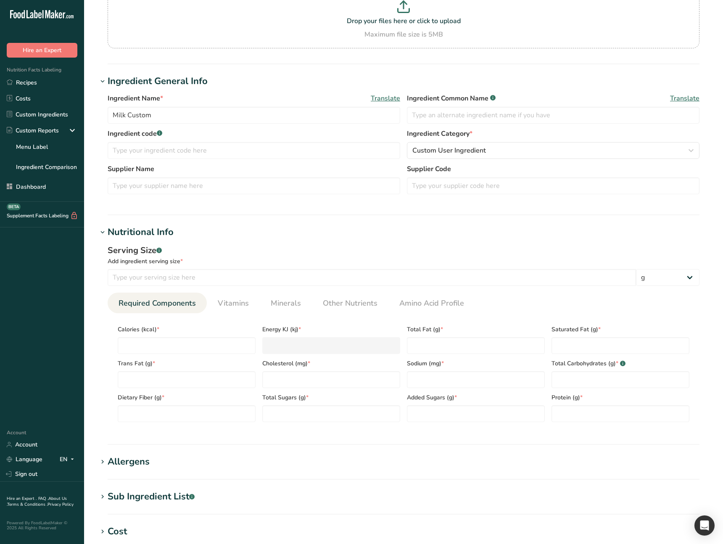
scroll to position [89, 0]
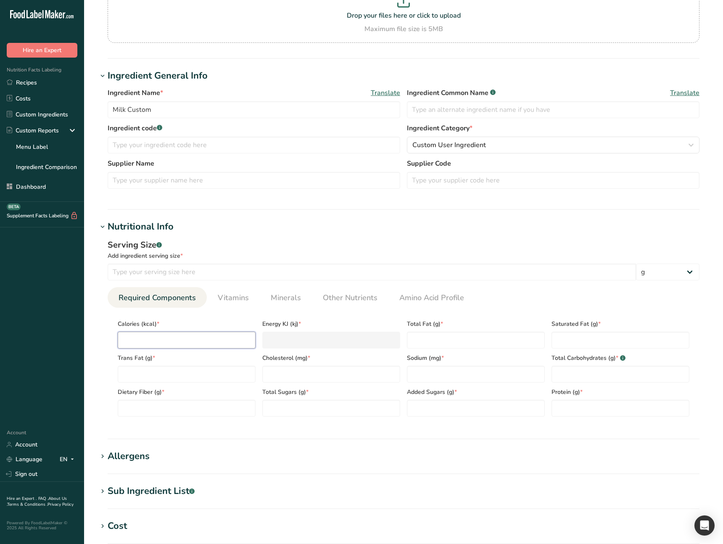
click at [189, 309] on input "number" at bounding box center [187, 339] width 138 height 17
type input "1"
type KJ "4.2"
type input "10"
type KJ "41.8"
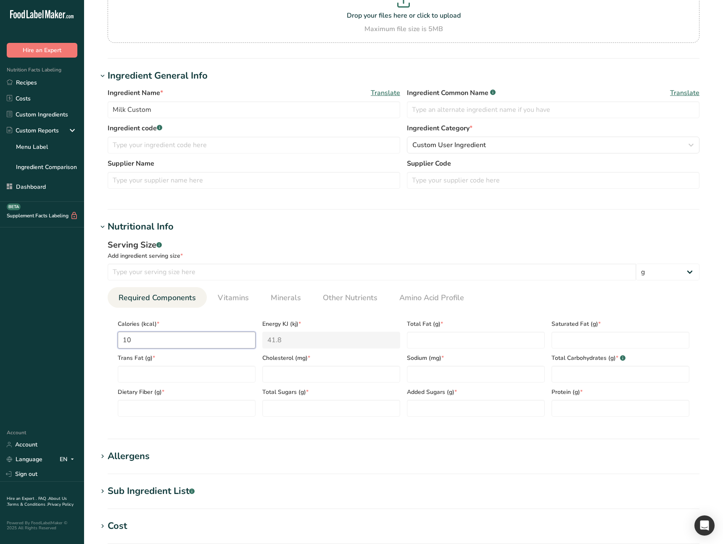
type input "100"
type KJ "418.4"
click at [199, 309] on input "100" at bounding box center [187, 339] width 138 height 17
type input "0"
type KJ "0"
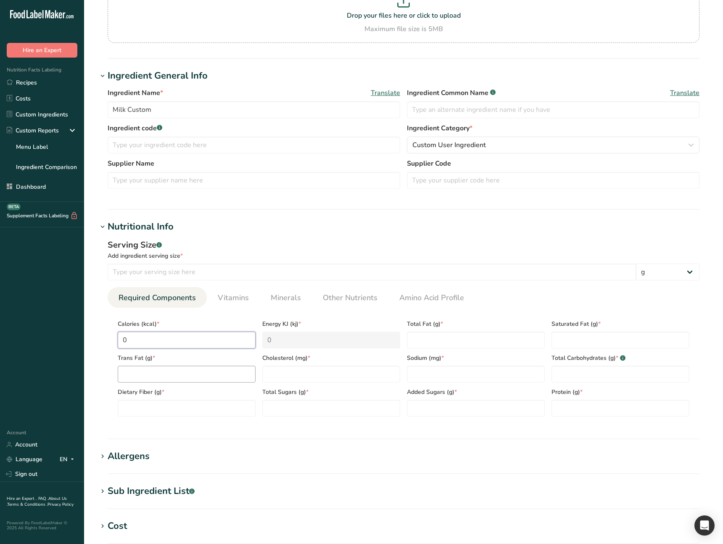
paste input "10"
type input "100"
type KJ "418.4"
type input "100"
click at [171, 309] on Fat "number" at bounding box center [187, 373] width 138 height 17
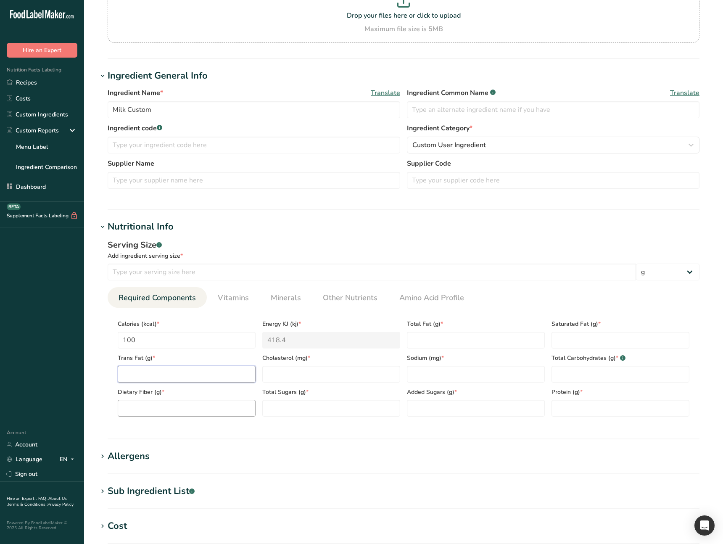
paste Fat "100"
type Fat "100"
drag, startPoint x: 175, startPoint y: 405, endPoint x: 197, endPoint y: 408, distance: 21.6
click at [177, 309] on Fiber "number" at bounding box center [187, 408] width 138 height 17
paste Fiber "100"
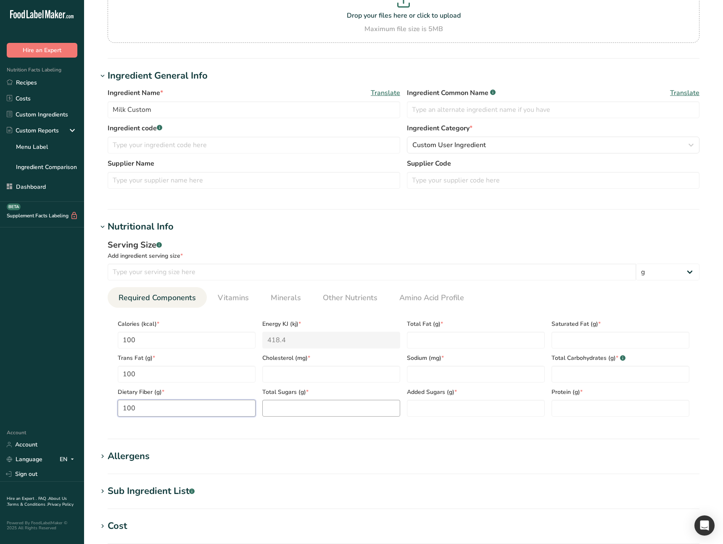
type Fiber "100"
drag, startPoint x: 315, startPoint y: 413, endPoint x: 325, endPoint y: 397, distance: 19.4
click at [315, 309] on Sugars "number" at bounding box center [331, 408] width 138 height 17
paste Sugars "100"
type Sugars "100"
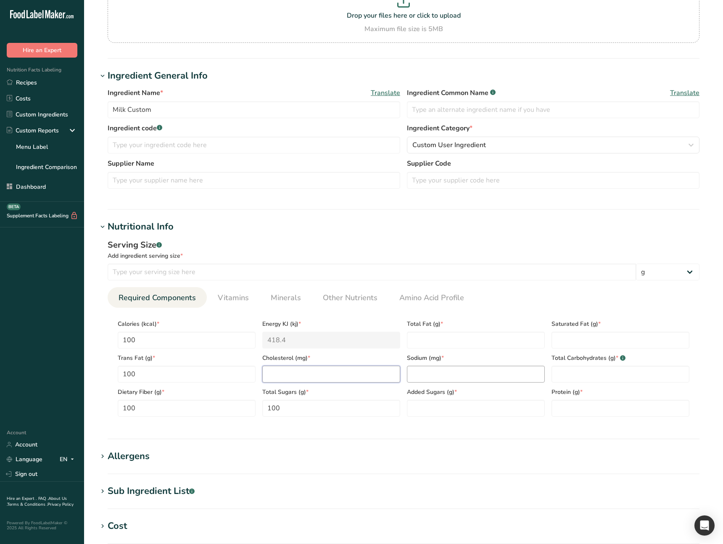
drag, startPoint x: 326, startPoint y: 373, endPoint x: 421, endPoint y: 370, distance: 95.4
click at [326, 309] on input "number" at bounding box center [331, 373] width 138 height 17
paste input "100"
type input "100"
click at [439, 309] on input "number" at bounding box center [476, 373] width 138 height 17
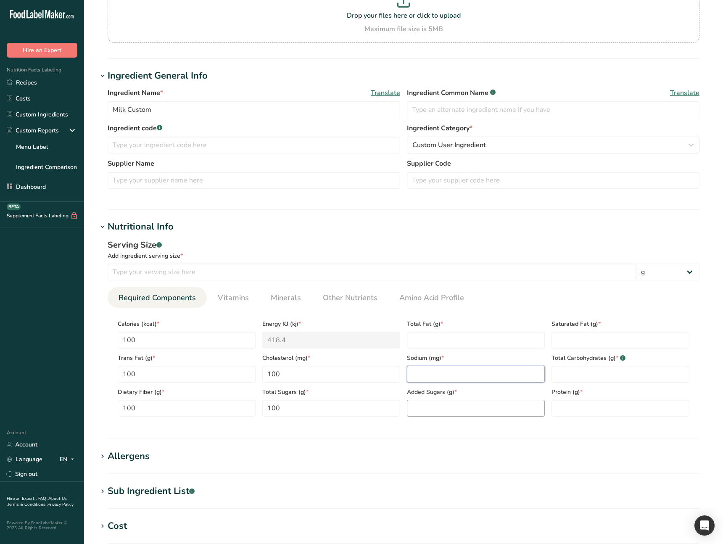
paste input "100"
type input "100"
drag, startPoint x: 449, startPoint y: 405, endPoint x: 449, endPoint y: 399, distance: 5.9
click at [449, 309] on Sugars "number" at bounding box center [476, 408] width 138 height 17
paste Sugars "100"
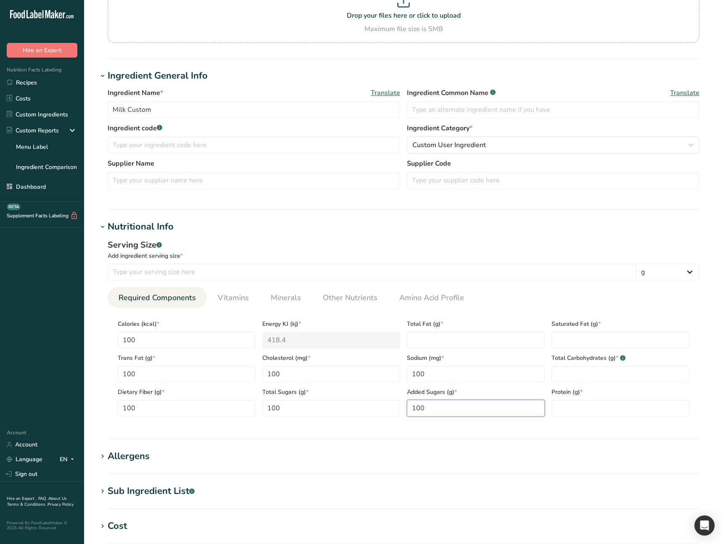
type Sugars "100"
click at [449, 309] on div "Sodium (mg) * 100" at bounding box center [475, 365] width 145 height 34
drag, startPoint x: 460, startPoint y: 346, endPoint x: 553, endPoint y: 343, distance: 92.9
click at [460, 309] on Fat "number" at bounding box center [476, 339] width 138 height 17
paste Fat "100"
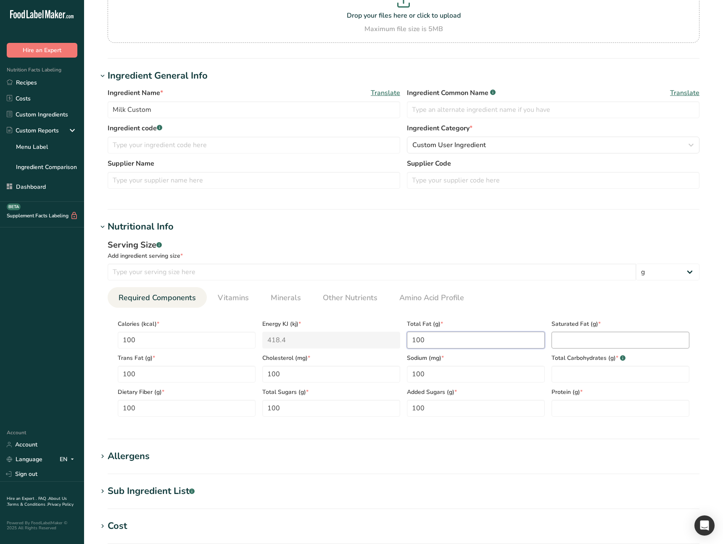
type Fat "100"
click at [592, 309] on Fat "number" at bounding box center [620, 339] width 138 height 17
paste Fat "100"
type Fat "100"
drag, startPoint x: 584, startPoint y: 373, endPoint x: 587, endPoint y: 397, distance: 25.0
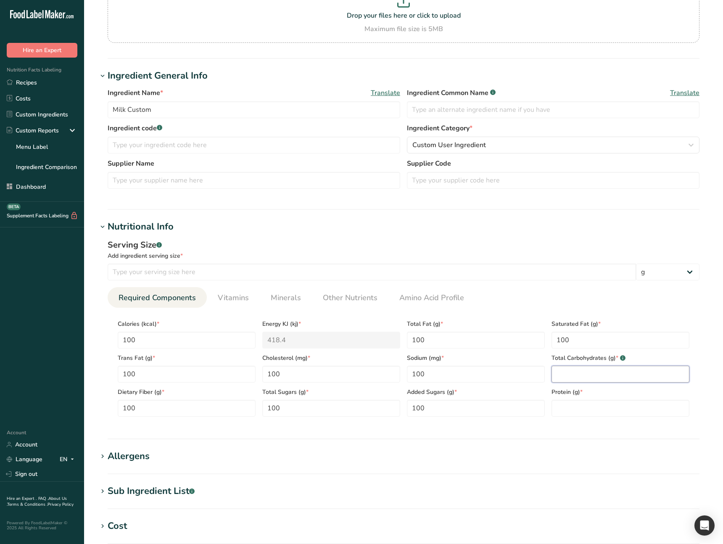
click at [585, 309] on Carbohydrates "number" at bounding box center [620, 373] width 138 height 17
paste Carbohydrates "100"
type Carbohydrates "100"
drag, startPoint x: 586, startPoint y: 407, endPoint x: 576, endPoint y: 402, distance: 11.3
click at [586, 309] on input "number" at bounding box center [620, 408] width 138 height 17
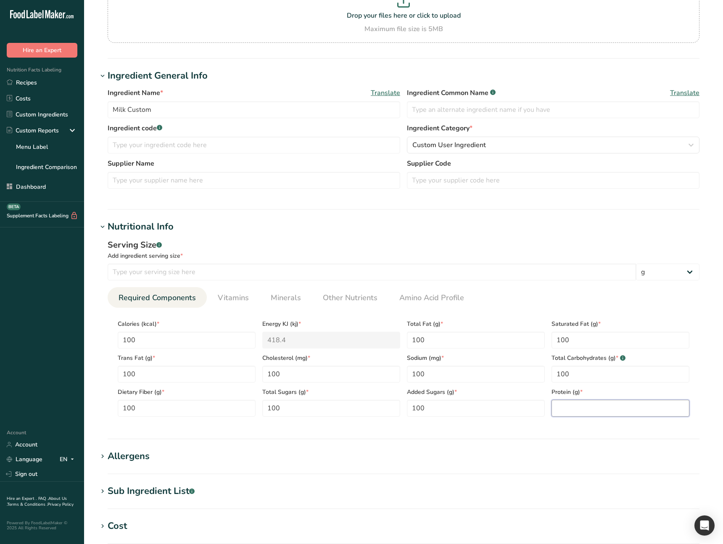
paste input "100"
type input "100"
click at [232, 300] on span "Vitamins" at bounding box center [233, 297] width 31 height 11
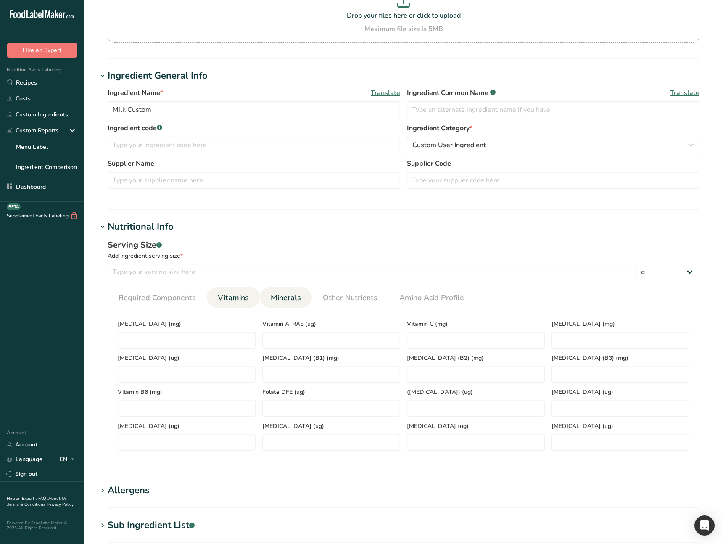
click at [280, 302] on span "Minerals" at bounding box center [286, 297] width 30 height 11
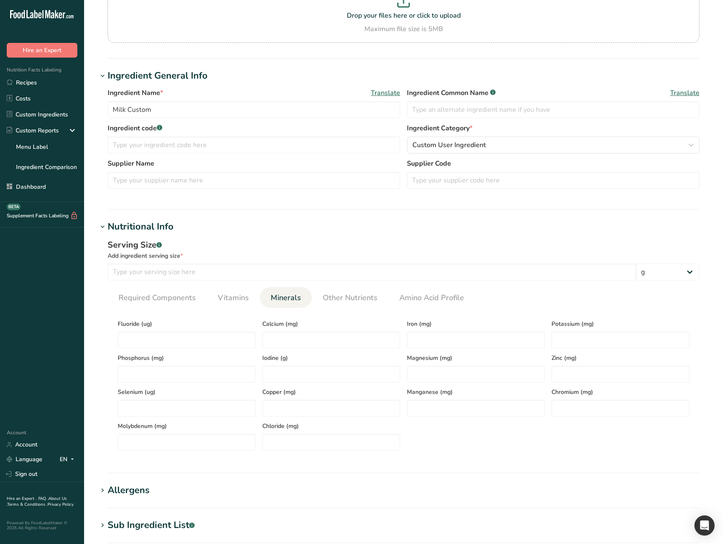
drag, startPoint x: 169, startPoint y: 303, endPoint x: 201, endPoint y: 336, distance: 45.5
click at [169, 303] on link "Required Components" at bounding box center [157, 297] width 84 height 21
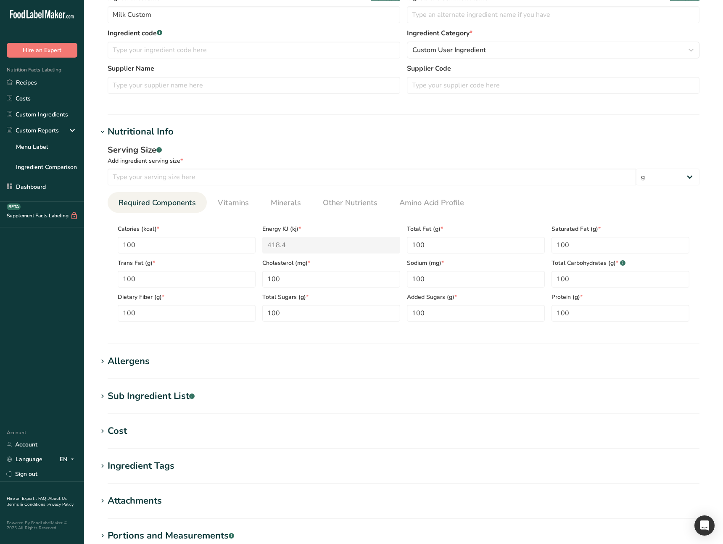
scroll to position [295, 0]
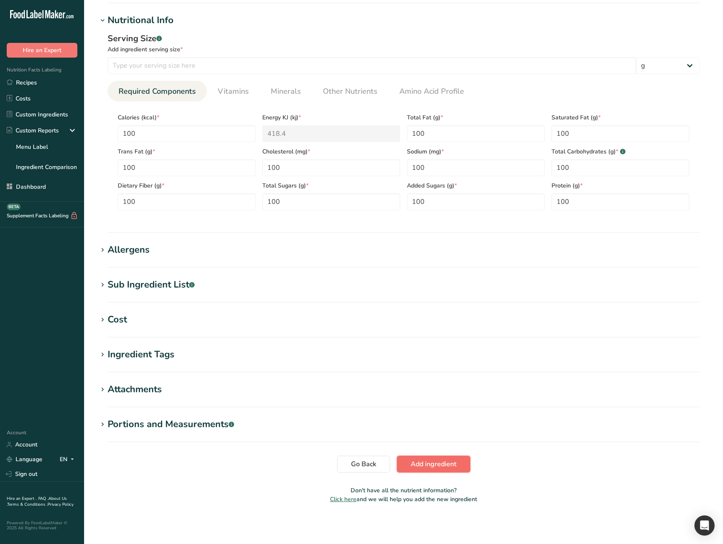
click at [436, 309] on button "Add ingredient" at bounding box center [434, 463] width 74 height 17
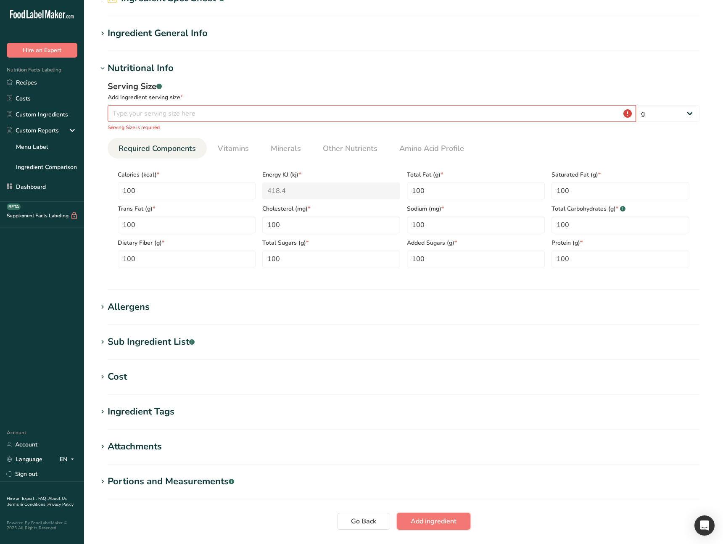
scroll to position [45, 0]
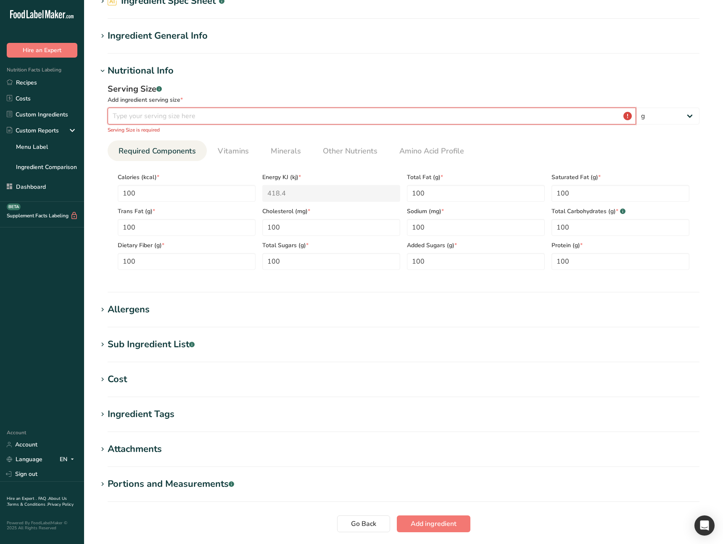
click at [159, 113] on input "number" at bounding box center [372, 116] width 528 height 17
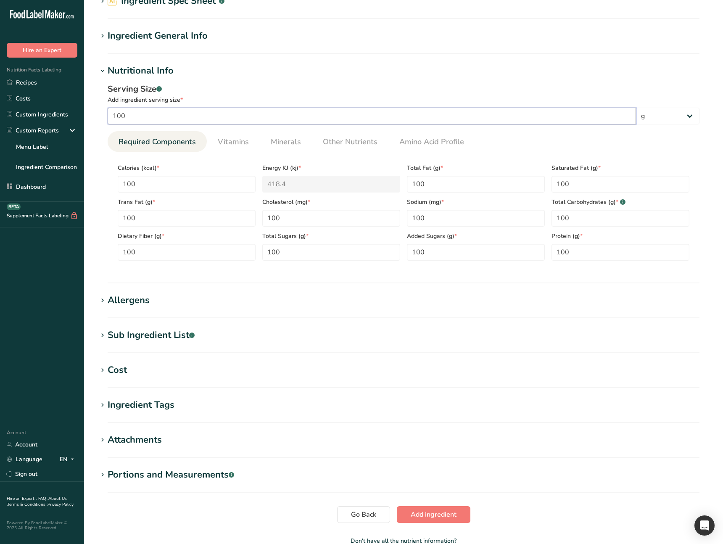
type input "100"
drag, startPoint x: 711, startPoint y: 144, endPoint x: 683, endPoint y: 121, distance: 36.2
click at [711, 144] on section "Add new ingredient Ingredient Spec Sheet .a-a{fill:#347362;}.b-a{fill:#fff;} Up…" at bounding box center [403, 261] width 639 height 612
click at [682, 120] on select "g ppm ug kg mg mcg lb oz quarter cup half cup l ml fl oz tbsp tsp cup qt gallon" at bounding box center [667, 116] width 63 height 17
select select "27"
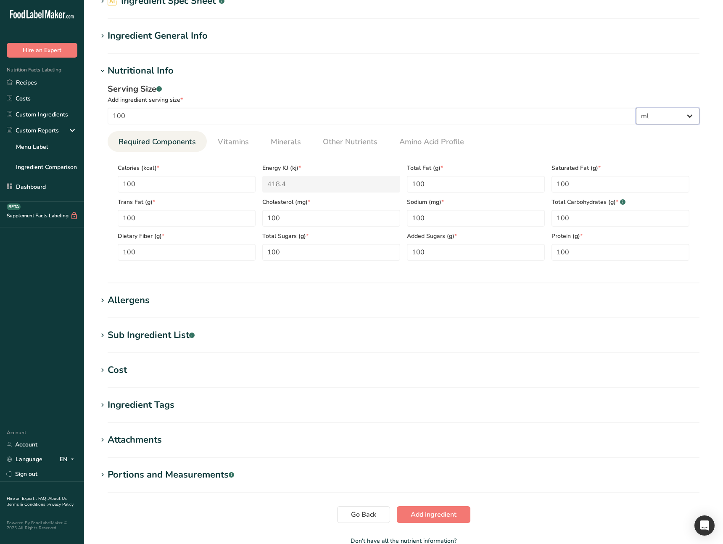
click at [636, 108] on select "g ppm ug kg mg mcg lb oz quarter cup half cup l ml fl oz tbsp tsp cup qt gallon" at bounding box center [667, 116] width 63 height 17
select select "29"
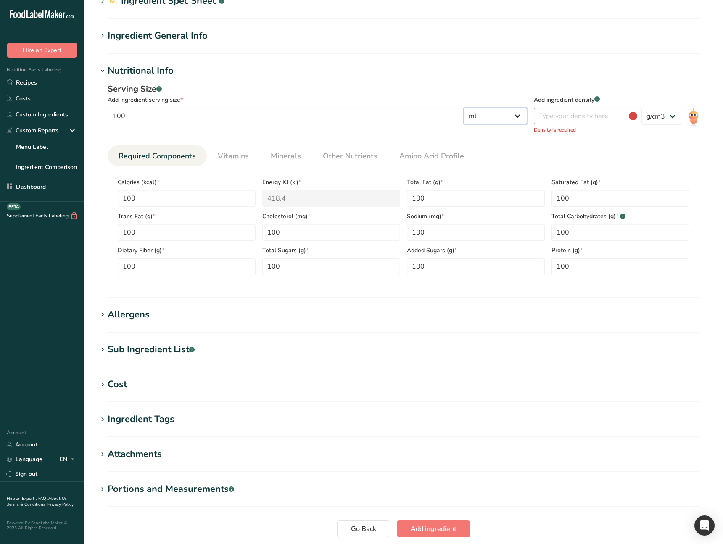
click at [527, 114] on select "g ppm ug kg mg mcg lb oz quarter cup half cup l ml fl oz tbsp tsp cup qt gallon" at bounding box center [494, 116] width 63 height 17
click at [527, 108] on select "g ppm ug kg mg mcg lb oz quarter cup half cup l ml fl oz tbsp tsp cup qt gallon" at bounding box center [494, 116] width 63 height 17
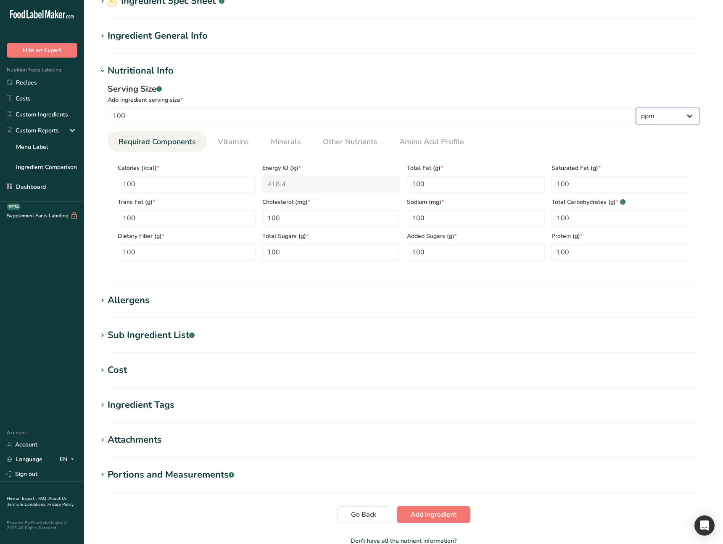
click at [675, 121] on select "g ppm ug kg mg mcg lb oz quarter cup half cup l ml fl oz tbsp tsp cup qt gallon" at bounding box center [667, 116] width 63 height 17
select select "0"
click at [636, 108] on select "g ppm ug kg mg mcg lb oz quarter cup half cup l ml fl oz tbsp tsp cup qt gallon" at bounding box center [667, 116] width 63 height 17
click at [669, 147] on ul "Required Components Vitamins Minerals Other Nutrients Amino Acid Profile" at bounding box center [404, 141] width 592 height 21
click at [437, 309] on span "Add ingredient" at bounding box center [433, 514] width 46 height 10
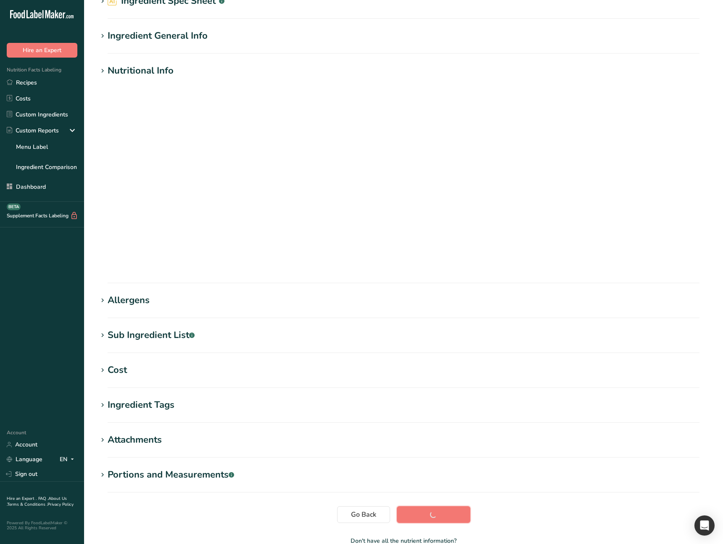
scroll to position [0, 0]
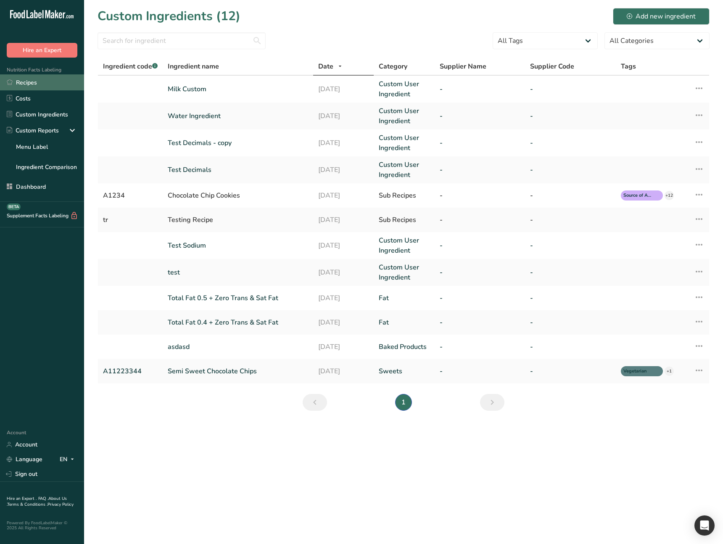
click at [57, 89] on link "Recipes" at bounding box center [42, 82] width 84 height 16
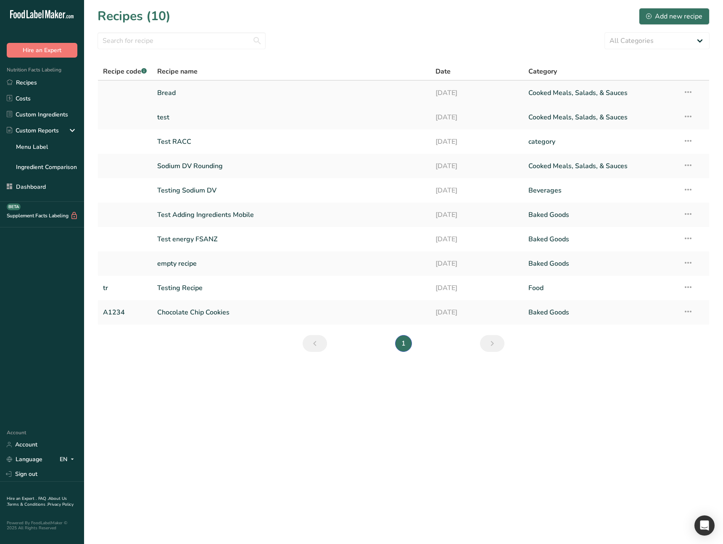
click at [247, 92] on link "Bread" at bounding box center [291, 93] width 268 height 18
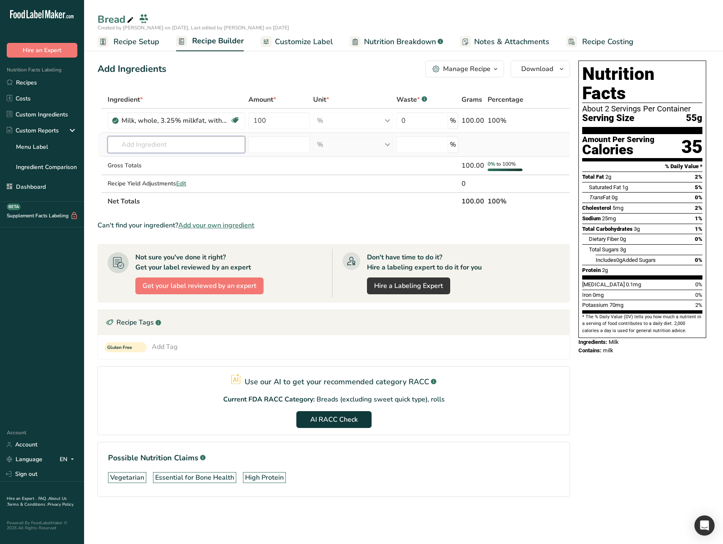
click at [166, 142] on input "text" at bounding box center [176, 144] width 137 height 17
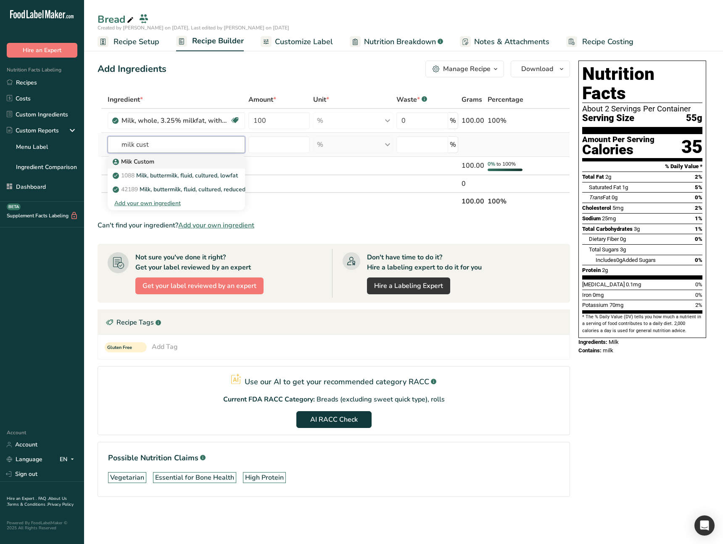
type input "milk cust"
click at [157, 161] on div "Milk Custom" at bounding box center [169, 161] width 110 height 9
type input "Milk Custom"
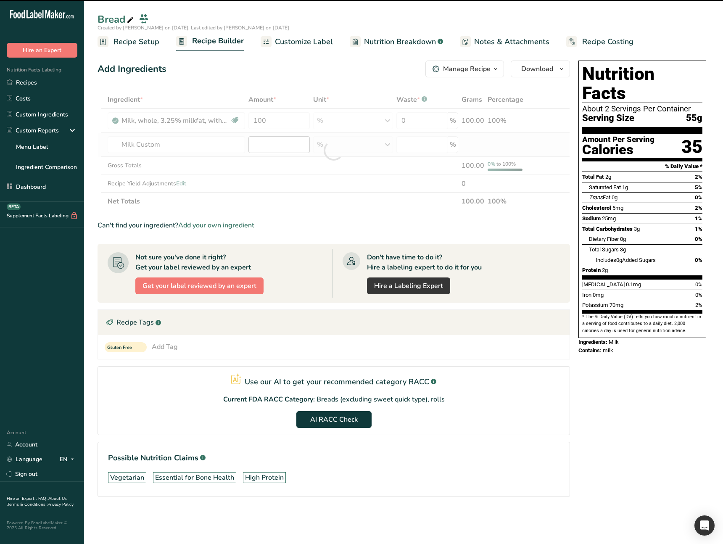
type input "0"
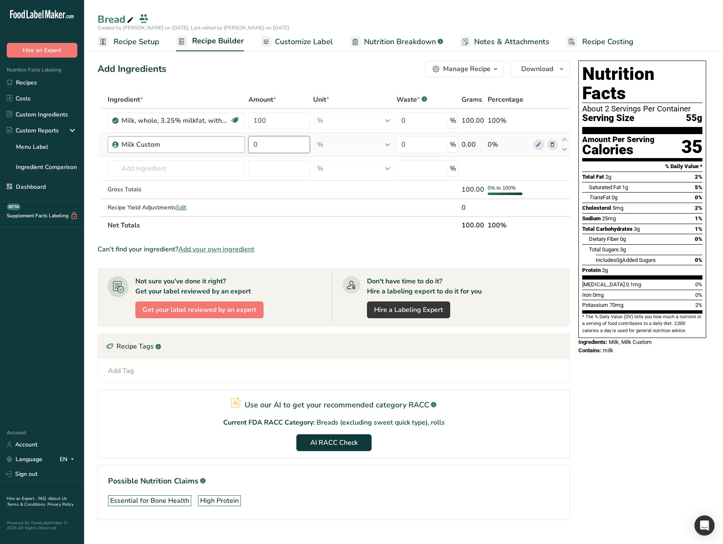
drag, startPoint x: 284, startPoint y: 139, endPoint x: 238, endPoint y: 139, distance: 45.8
click at [238, 139] on tr "Milk Custom 0 % Weight Units g ppm ug See more Volume Units quarter cup half cu…" at bounding box center [333, 145] width 471 height 24
type input "100"
click at [349, 204] on div "Ingredient * Amount * Unit * Waste * .a-a{fill:#347362;}.b-a{fill:#fff;} Grams …" at bounding box center [333, 162] width 472 height 143
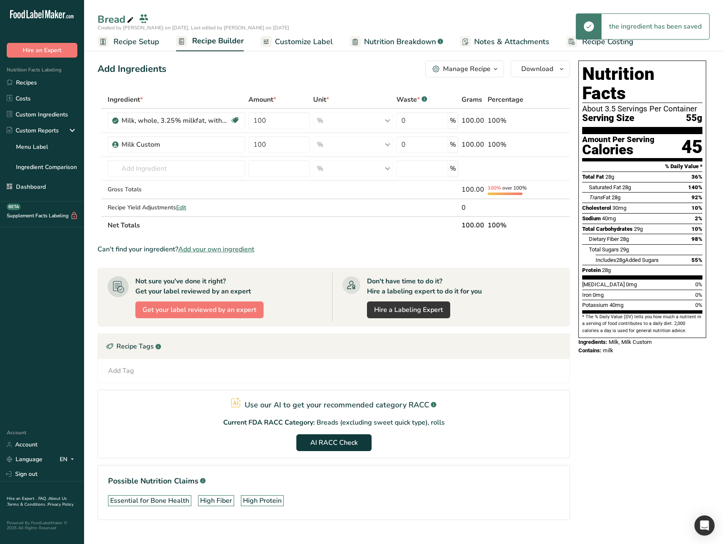
click at [143, 45] on span "Recipe Setup" at bounding box center [136, 41] width 46 height 11
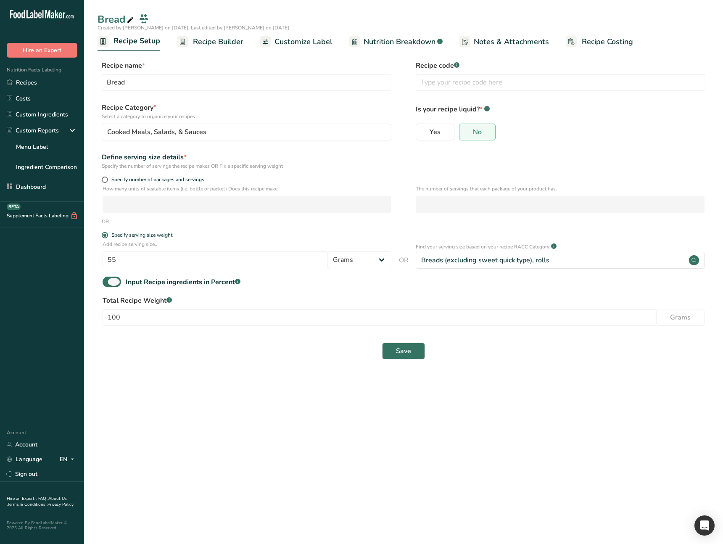
drag, startPoint x: 110, startPoint y: 284, endPoint x: 379, endPoint y: 349, distance: 276.7
click at [111, 284] on span at bounding box center [112, 281] width 18 height 11
click at [108, 284] on input "Input Recipe ingredients in Percent .a-a{fill:#347362;}.b-a{fill:#fff;}" at bounding box center [105, 281] width 5 height 5
checkbox input "false"
click at [399, 309] on button "Save" at bounding box center [403, 313] width 43 height 17
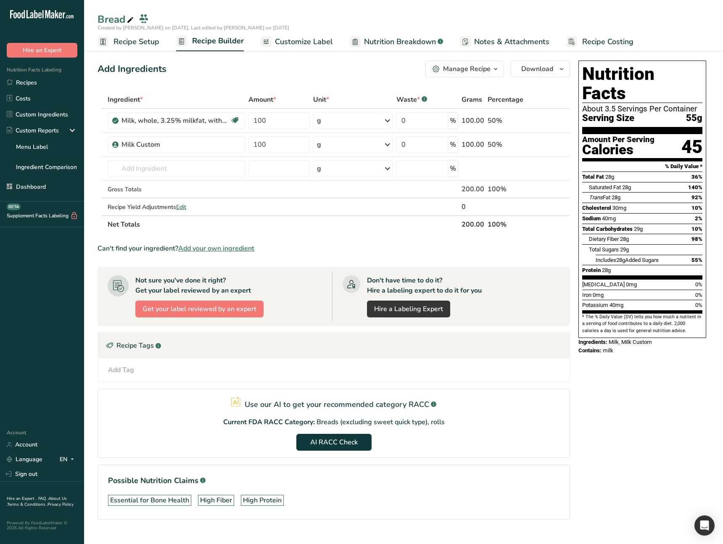
click at [636, 309] on div "Nutrition Facts About 3.5 Servings Per Container Serving Size 55g Amount Per Se…" at bounding box center [642, 301] width 134 height 489
click at [354, 146] on div "g" at bounding box center [353, 144] width 80 height 17
click at [331, 273] on div "See more" at bounding box center [353, 272] width 71 height 9
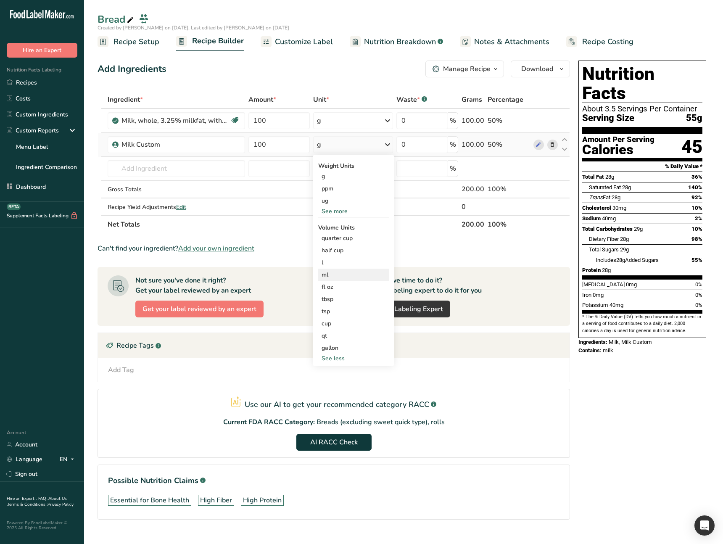
click at [345, 275] on div "ml" at bounding box center [353, 274] width 64 height 9
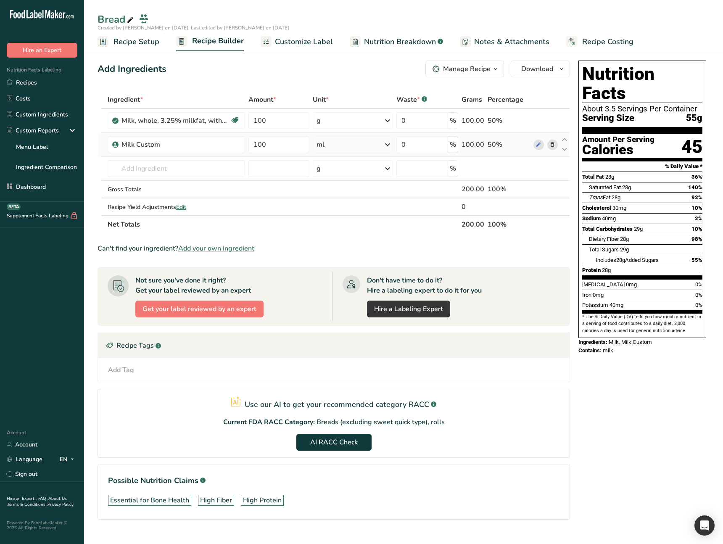
click at [350, 147] on div "ml" at bounding box center [353, 144] width 80 height 17
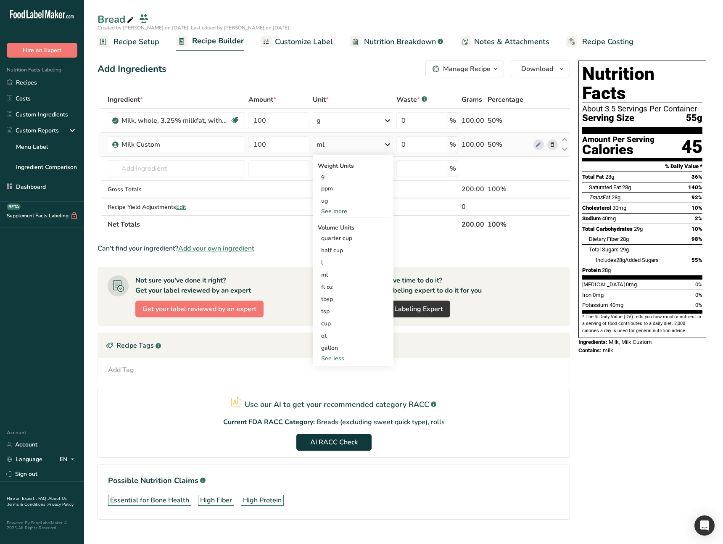
click at [327, 169] on div "Weight Units" at bounding box center [353, 165] width 71 height 9
click at [326, 173] on div "g" at bounding box center [353, 176] width 71 height 12
